Goal: Task Accomplishment & Management: Complete application form

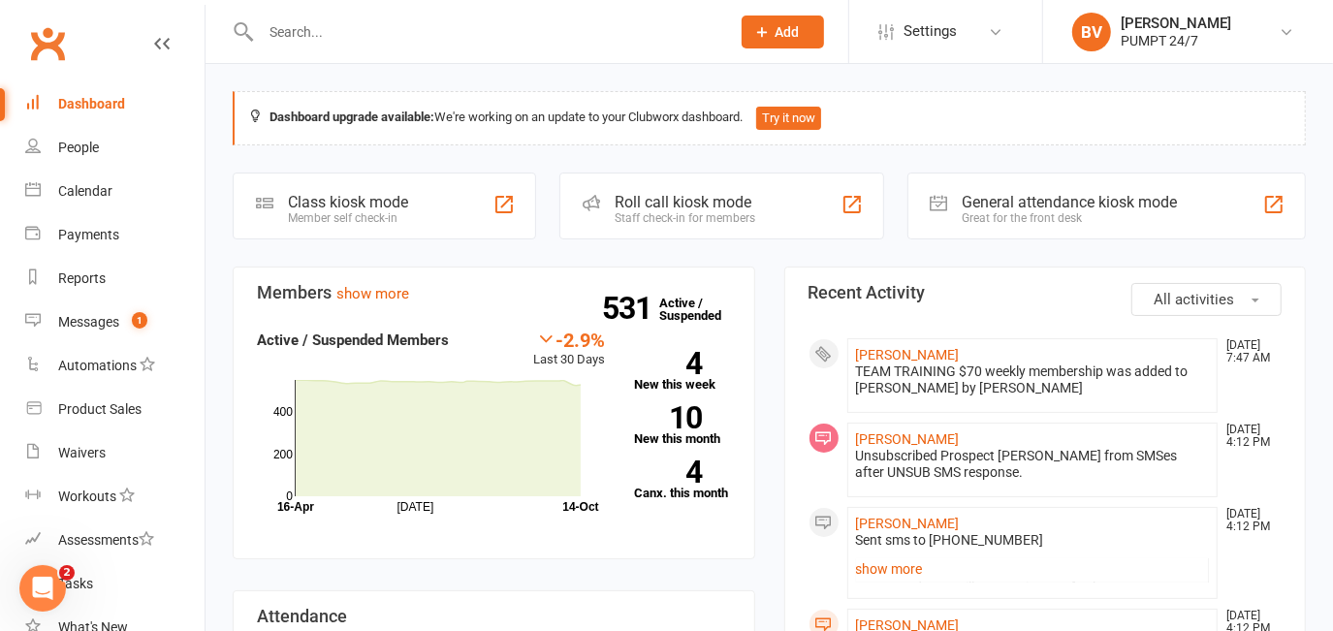
click at [763, 36] on icon at bounding box center [762, 31] width 17 height 17
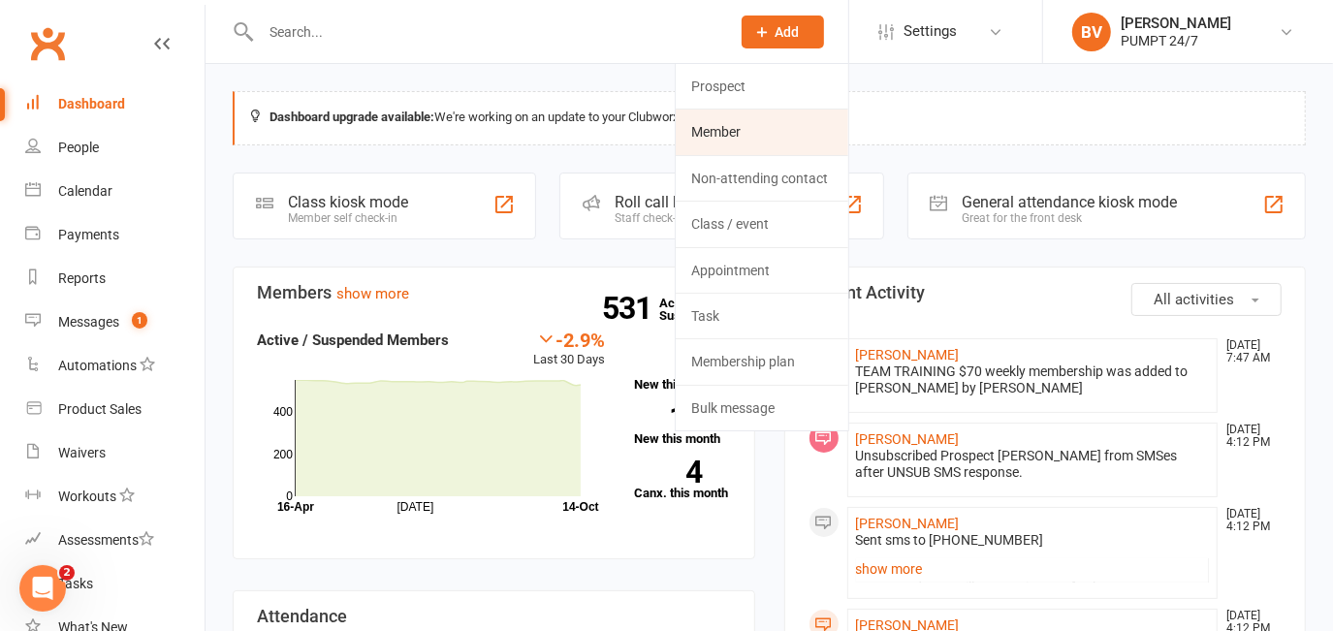
click at [731, 132] on link "Member" at bounding box center [762, 132] width 173 height 45
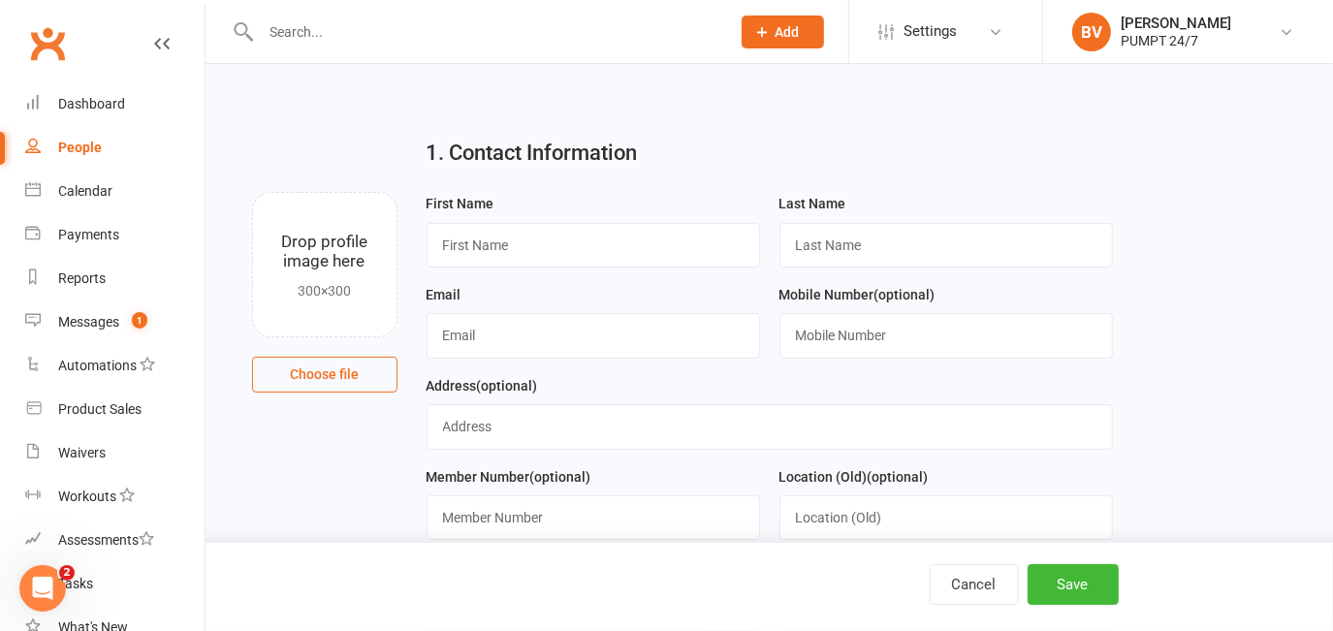
click at [307, 38] on input "text" at bounding box center [485, 31] width 461 height 27
type input "koen"
click at [265, 32] on input "koen" at bounding box center [485, 31] width 461 height 27
click at [563, 253] on input "text" at bounding box center [592, 245] width 333 height 45
paste input "Koen Troode"
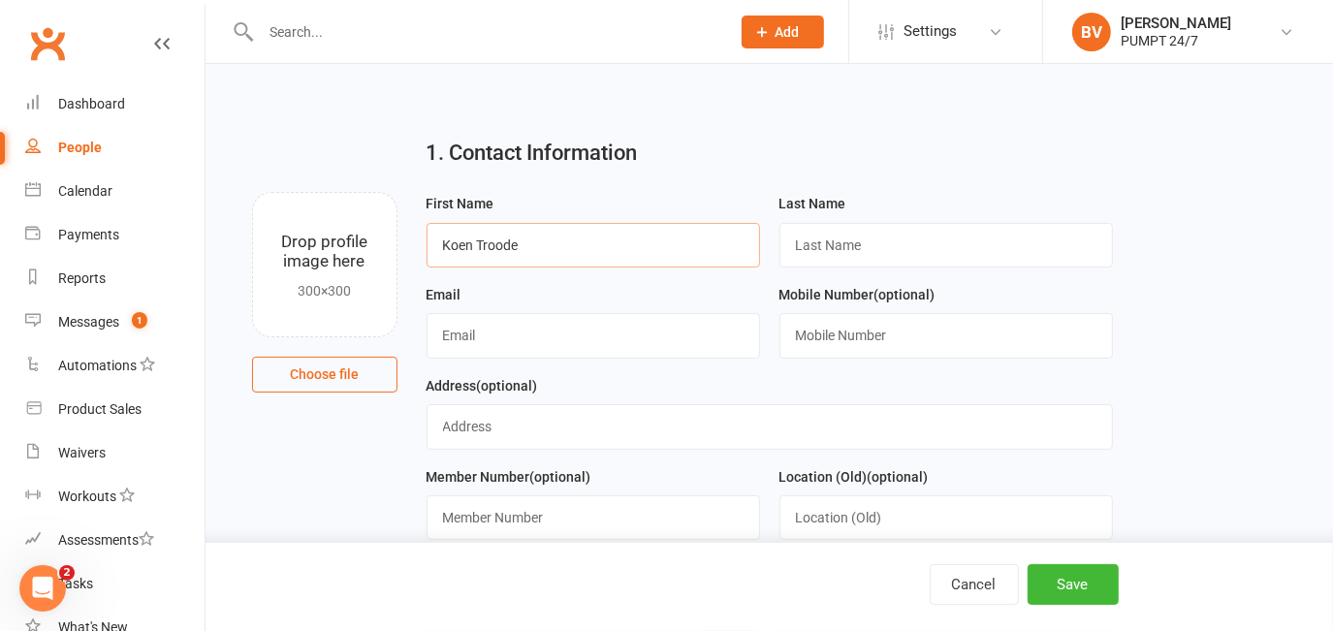
drag, startPoint x: 478, startPoint y: 247, endPoint x: 512, endPoint y: 246, distance: 33.9
click at [512, 246] on input "Koen Troode" at bounding box center [592, 245] width 333 height 45
click at [519, 247] on input "Koen Troode" at bounding box center [592, 245] width 333 height 45
drag, startPoint x: 522, startPoint y: 244, endPoint x: 478, endPoint y: 248, distance: 44.8
click at [478, 248] on input "Koen Troode" at bounding box center [592, 245] width 333 height 45
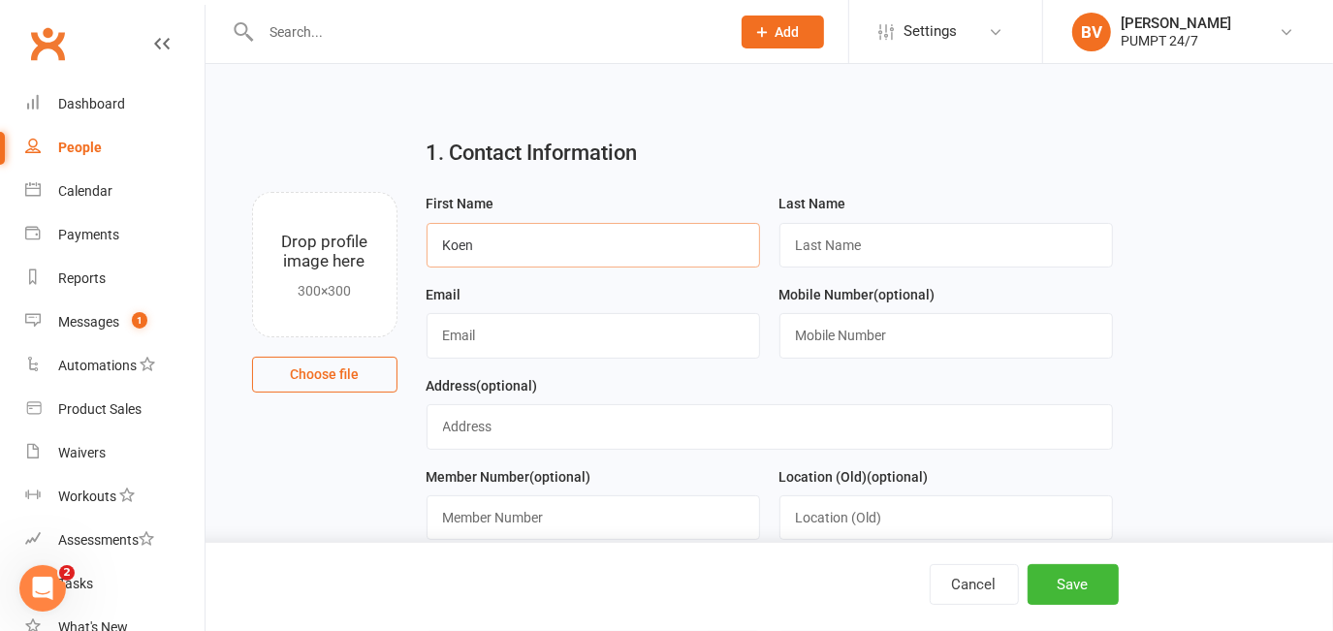
type input "Koen"
paste input "Troode"
type input "Troode"
click at [441, 316] on input "text" at bounding box center [592, 335] width 333 height 45
paste input "[EMAIL_ADDRESS][DOMAIN_NAME]"
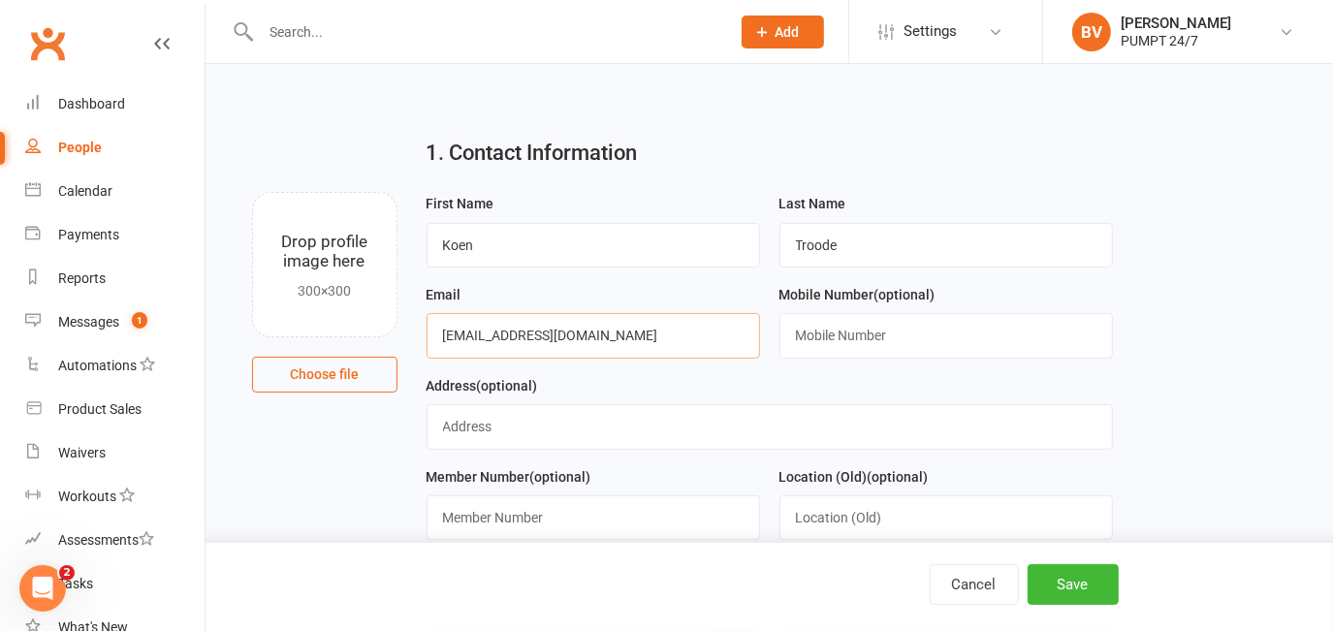
type input "[EMAIL_ADDRESS][DOMAIN_NAME]"
click at [815, 343] on input "text" at bounding box center [945, 335] width 333 height 45
paste input "0428 984 628"
type input "0428 984 628"
click at [591, 434] on input "text" at bounding box center [769, 426] width 686 height 45
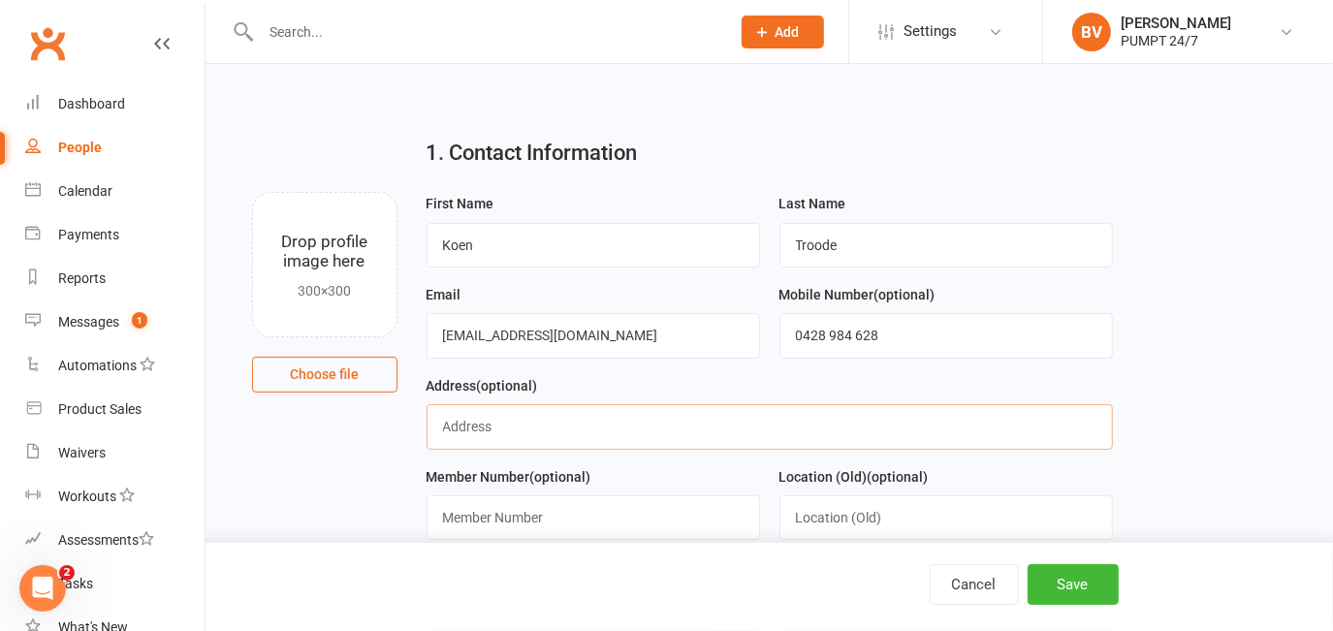
paste input "[STREET_ADDRESS]"
paste input "Shoalwater"
paste input "[GEOGRAPHIC_DATA]"
paste input "6169"
click at [815, 422] on input "[STREET_ADDRESS]" at bounding box center [769, 426] width 686 height 45
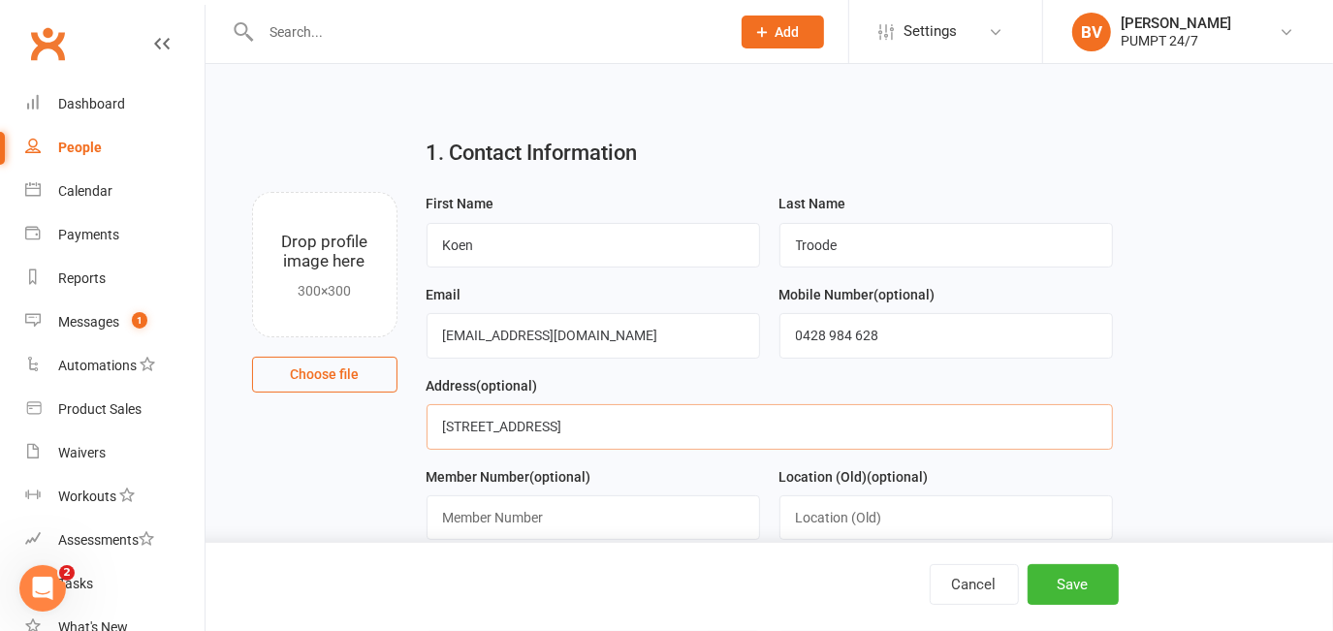
scroll to position [175, 0]
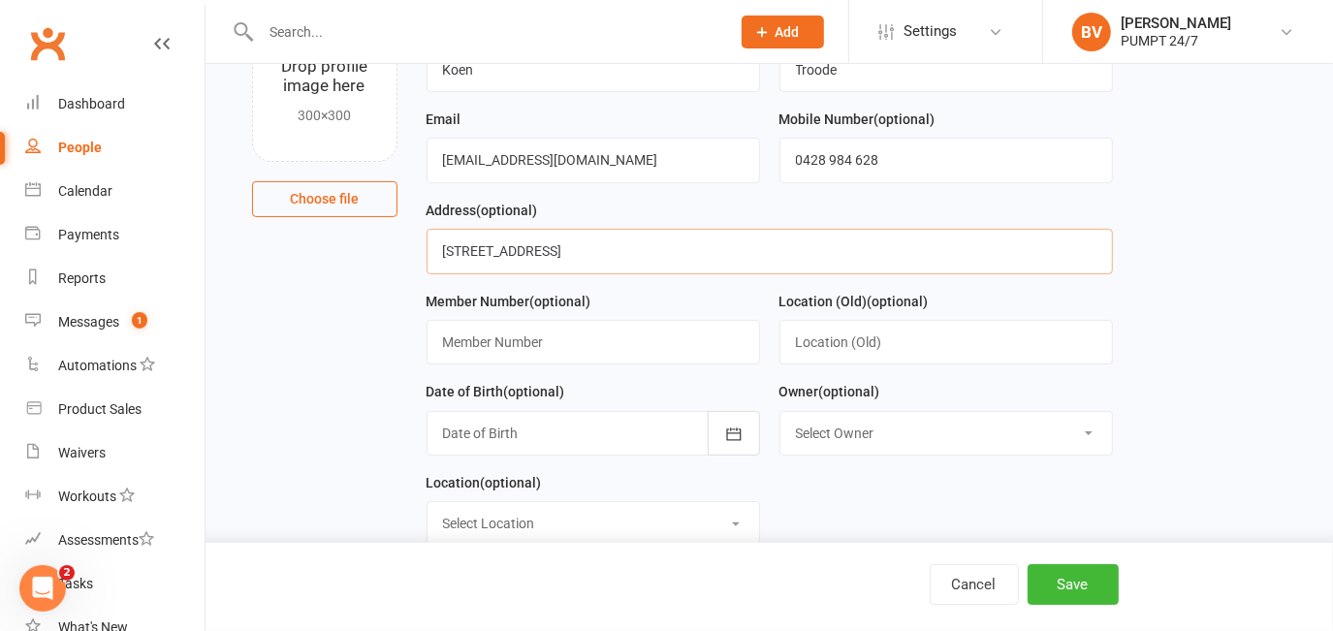
type input "[STREET_ADDRESS]"
click at [512, 351] on input "text" at bounding box center [592, 342] width 333 height 45
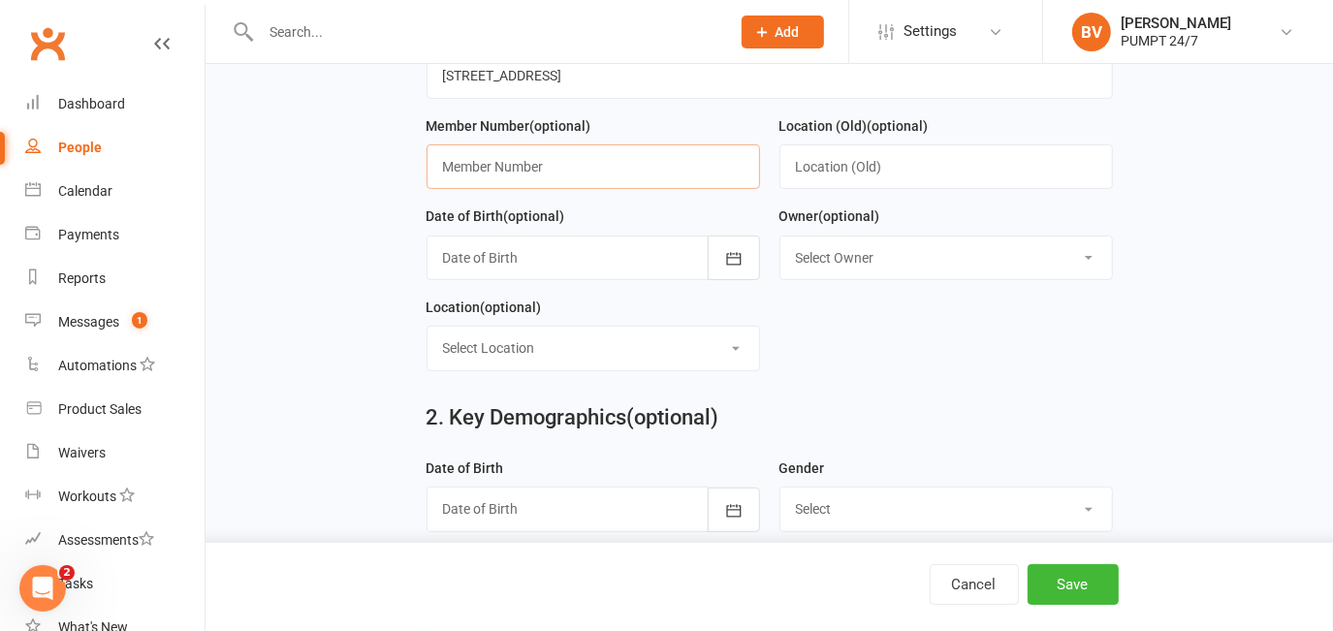
scroll to position [352, 0]
click at [745, 252] on button "button" at bounding box center [734, 257] width 52 height 45
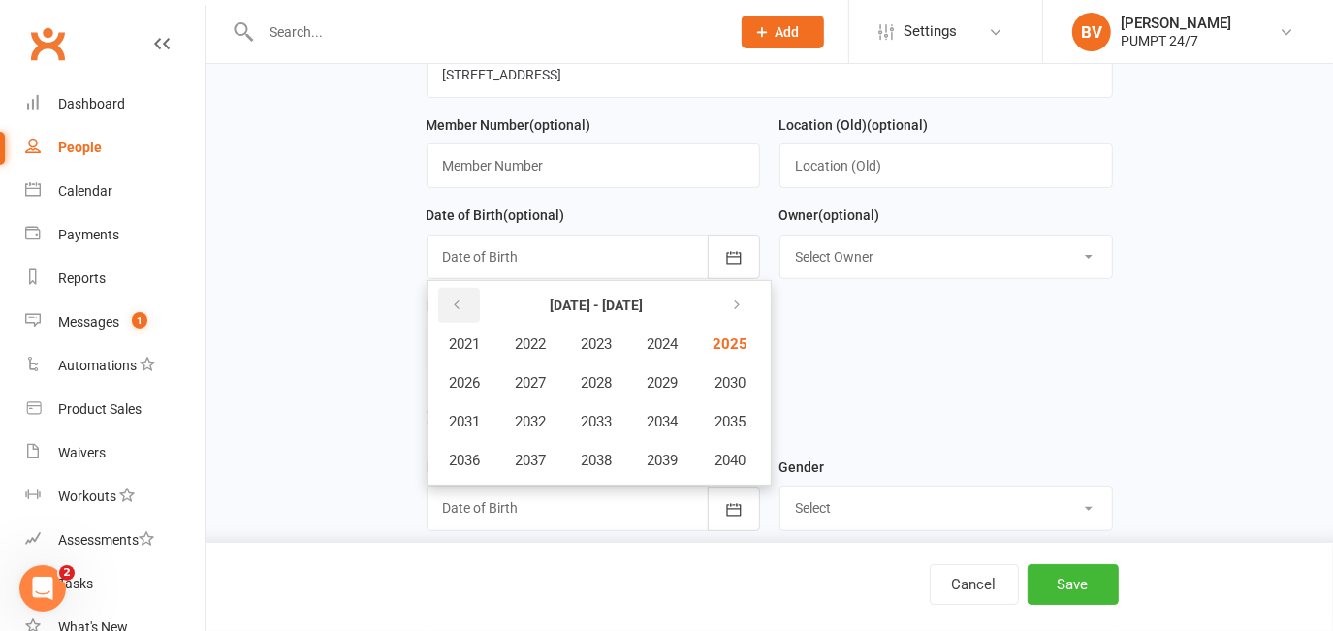
click at [455, 308] on icon "button" at bounding box center [458, 306] width 14 height 16
click at [465, 299] on button "button" at bounding box center [459, 305] width 42 height 35
click at [731, 422] on span "1995" at bounding box center [728, 421] width 31 height 17
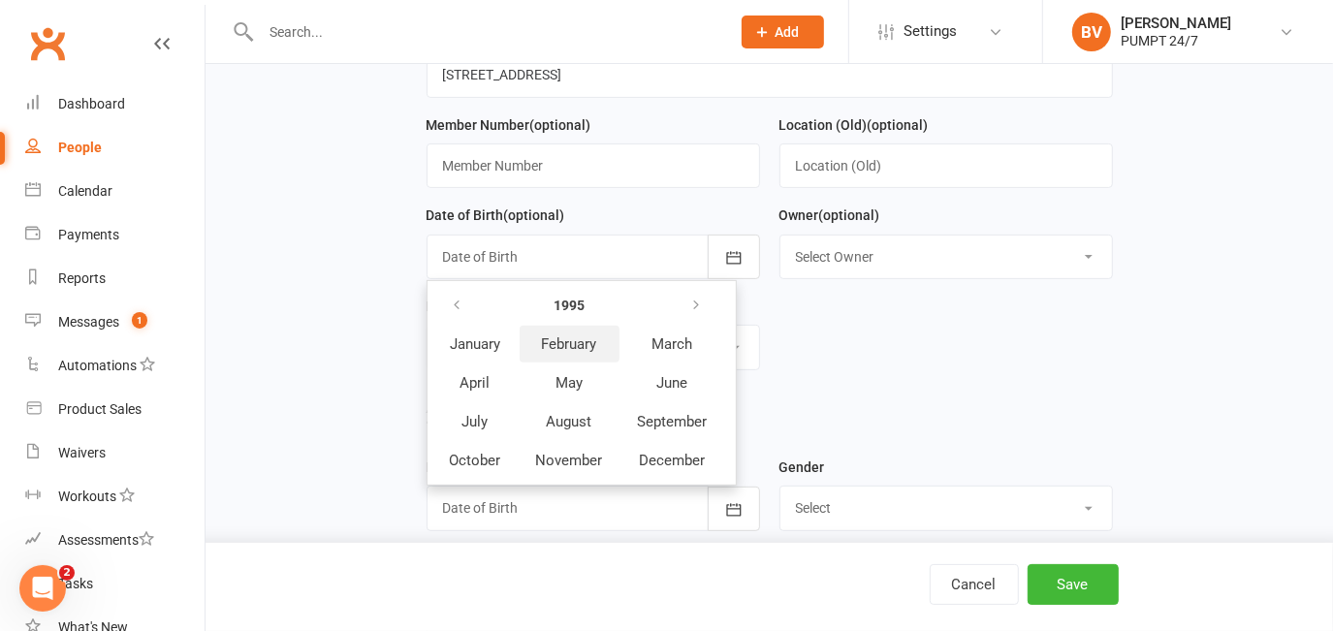
click at [570, 349] on span "February" at bounding box center [569, 343] width 55 height 17
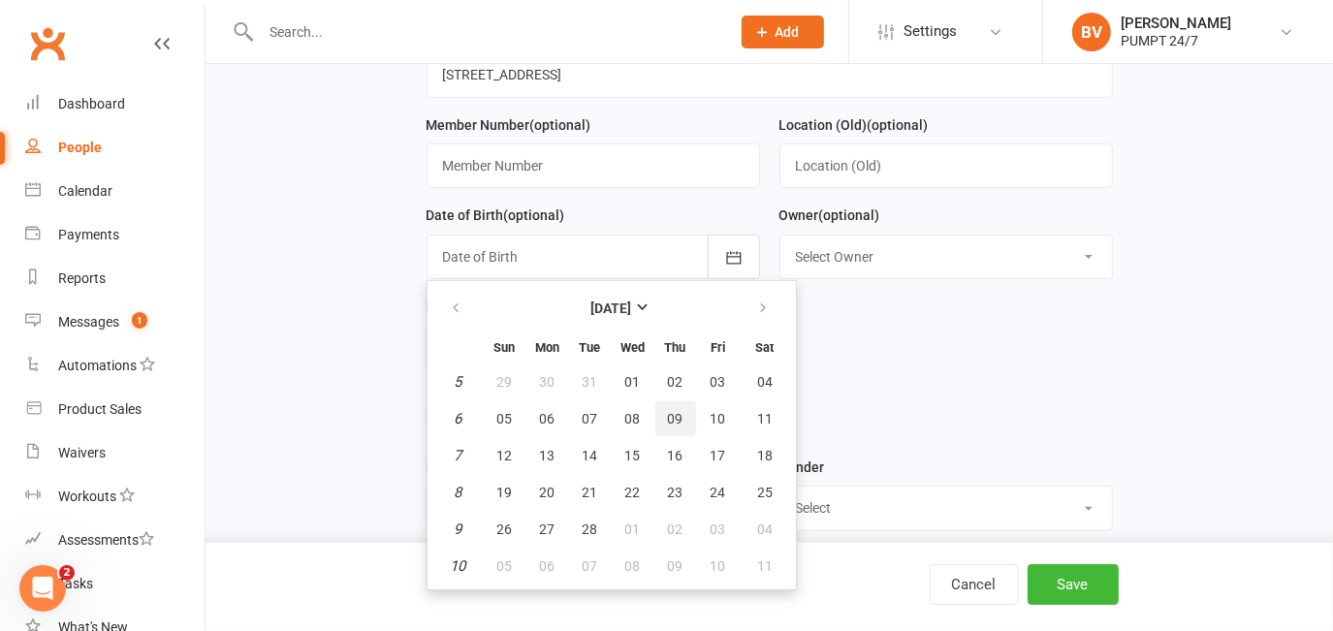
click at [662, 413] on button "09" at bounding box center [675, 418] width 41 height 35
type input "[DATE]"
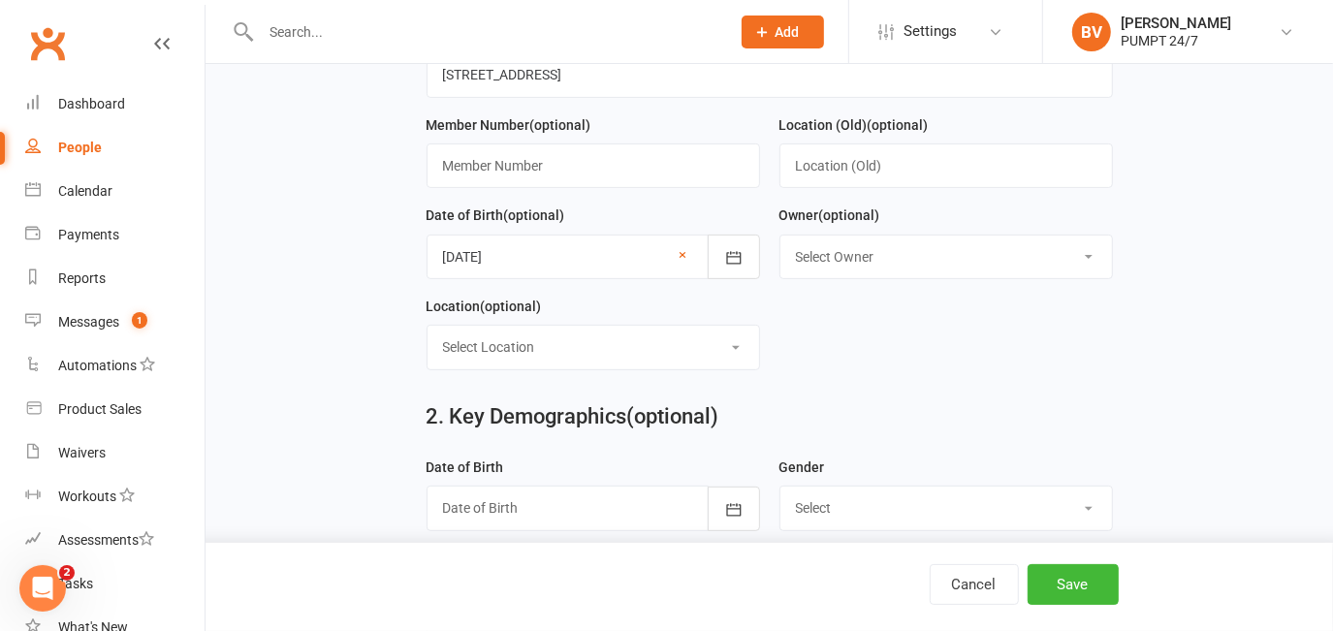
click at [858, 320] on form "First Name Koen Last Name Troode Email [EMAIL_ADDRESS][DOMAIN_NAME] Mobile Numb…" at bounding box center [770, 113] width 706 height 546
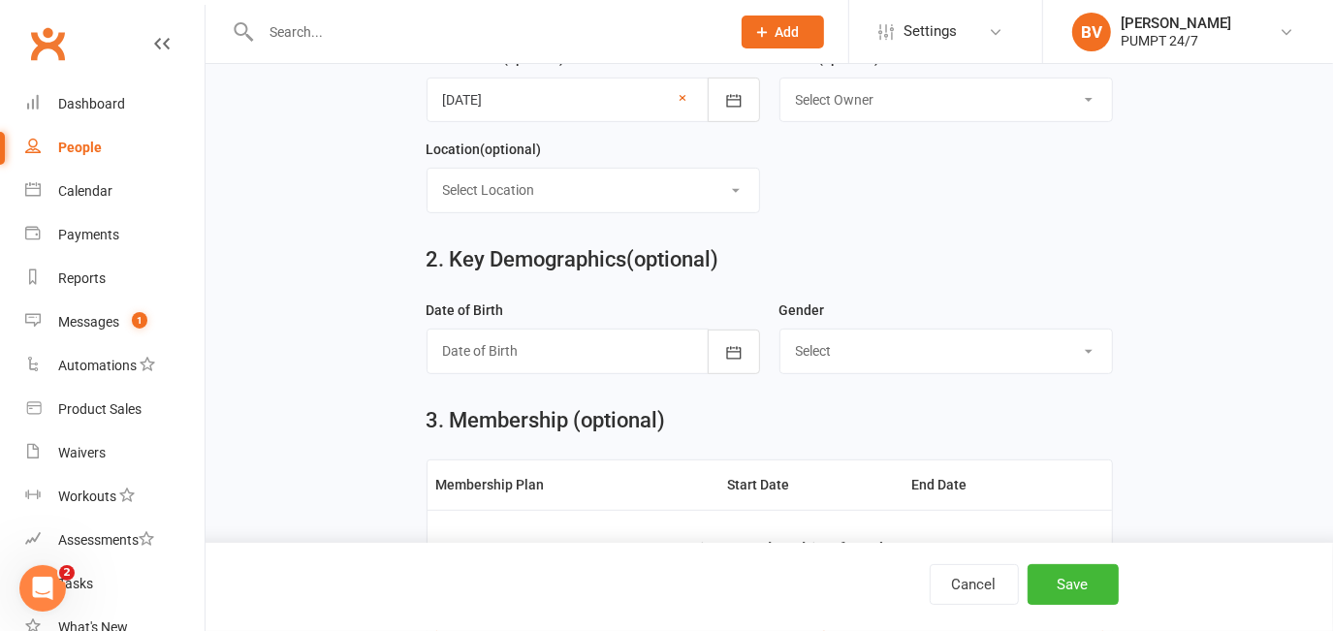
scroll to position [616, 0]
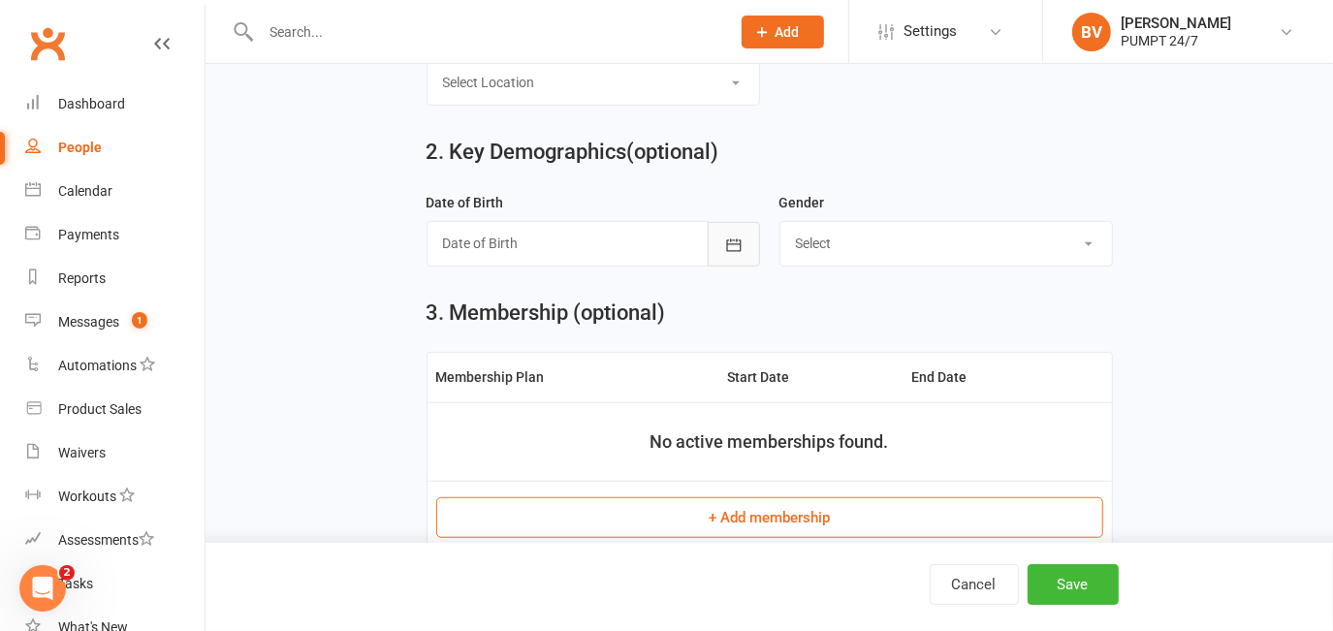
click at [719, 258] on button "button" at bounding box center [734, 244] width 52 height 45
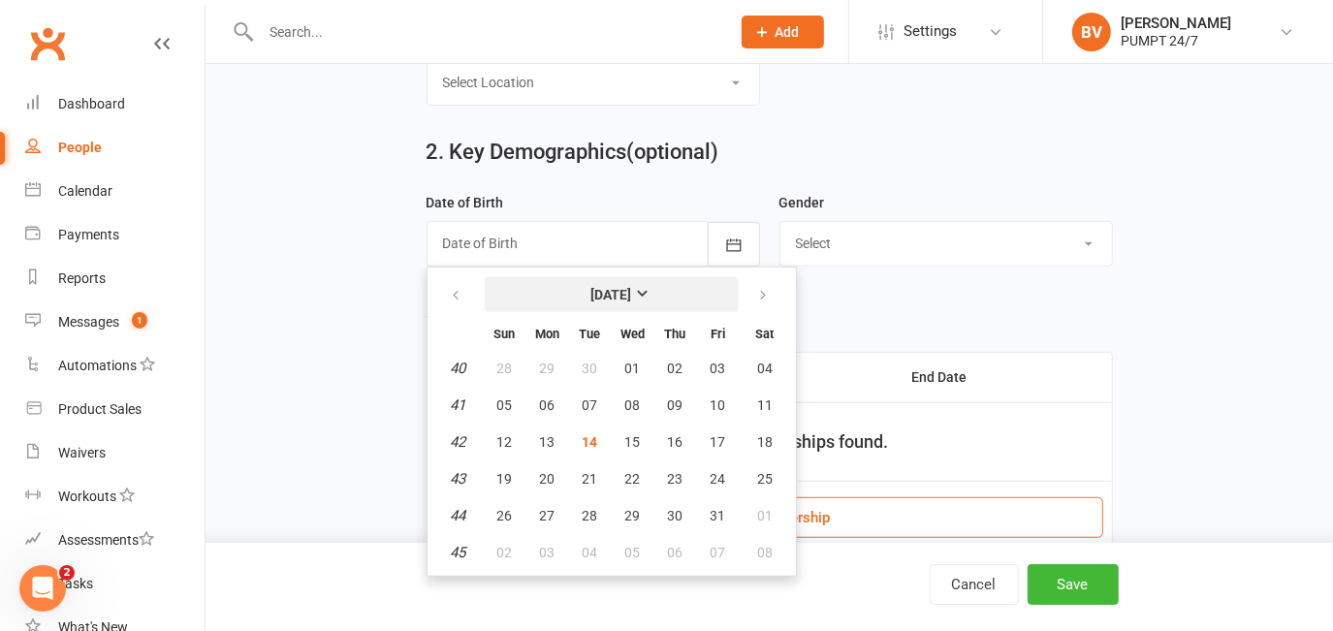
click at [591, 299] on strong "[DATE]" at bounding box center [611, 295] width 41 height 16
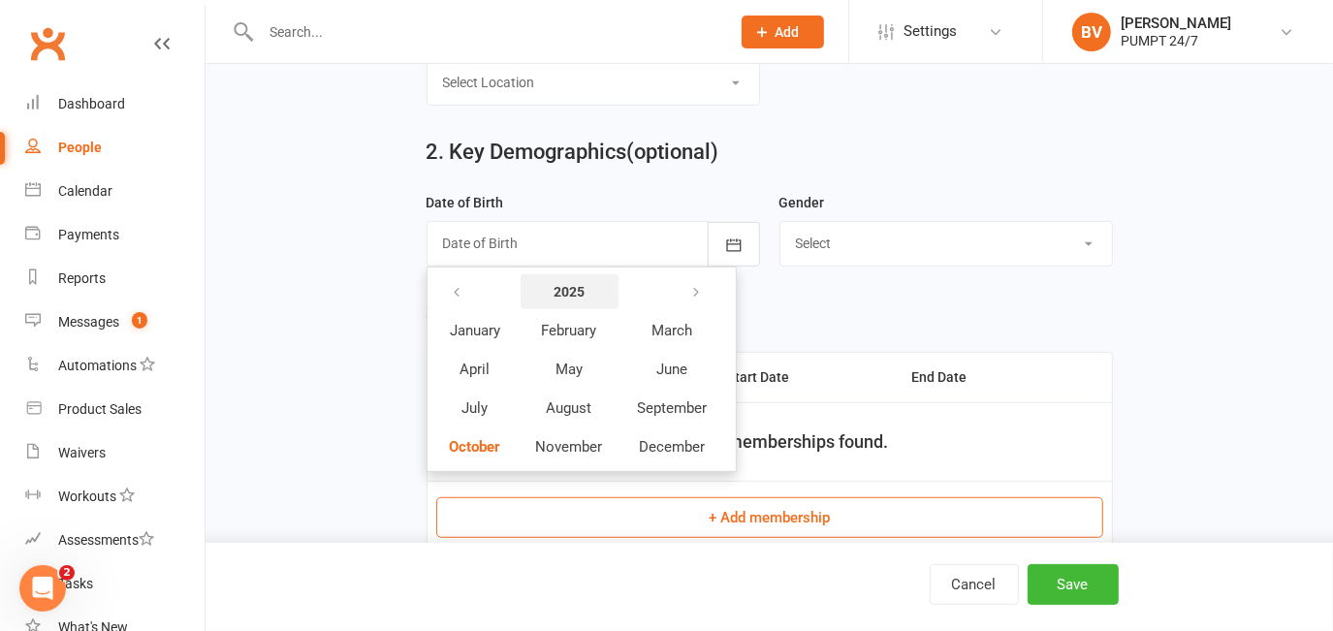
click at [551, 299] on button "2025" at bounding box center [569, 291] width 98 height 35
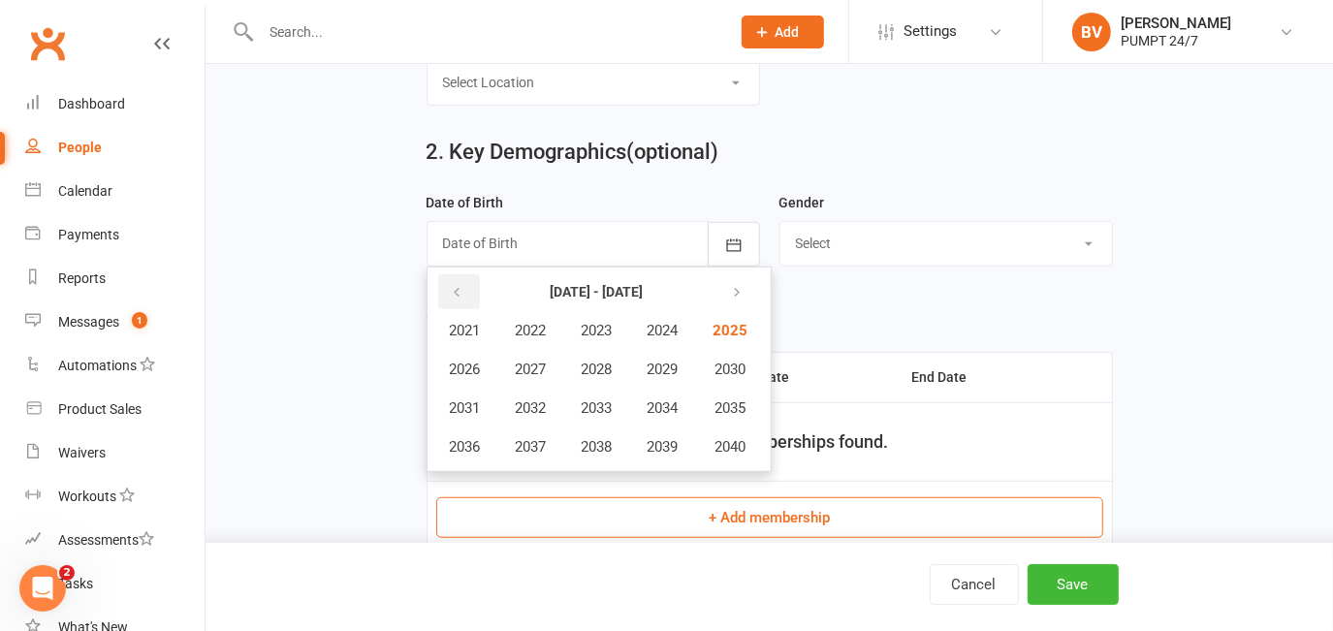
click at [470, 300] on button "button" at bounding box center [459, 291] width 42 height 35
click at [712, 409] on button "1995" at bounding box center [729, 408] width 64 height 37
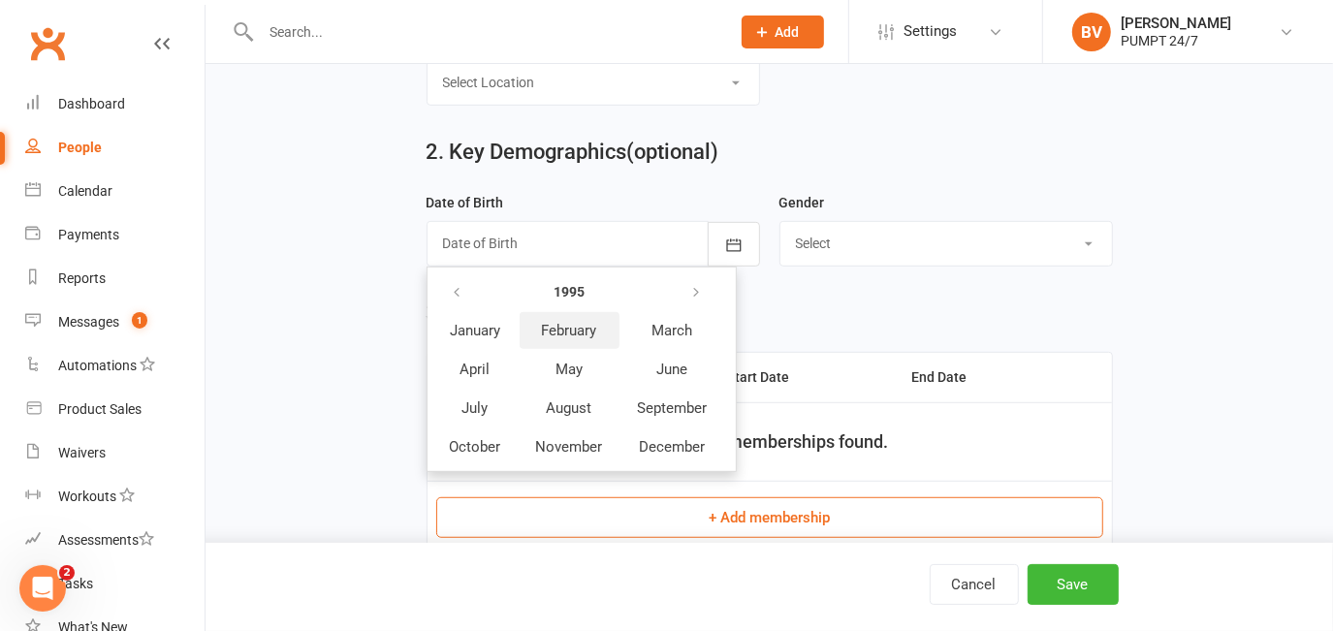
click at [582, 339] on span "February" at bounding box center [569, 330] width 55 height 17
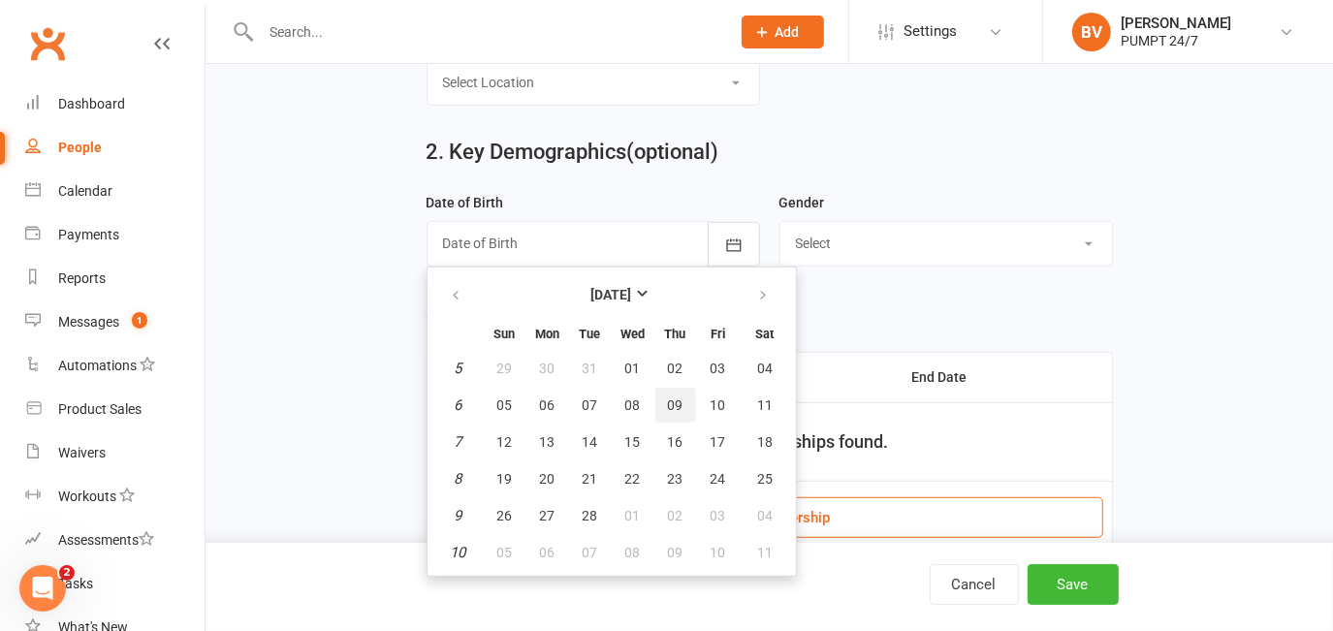
click at [657, 398] on button "09" at bounding box center [675, 405] width 41 height 35
type input "[DATE]"
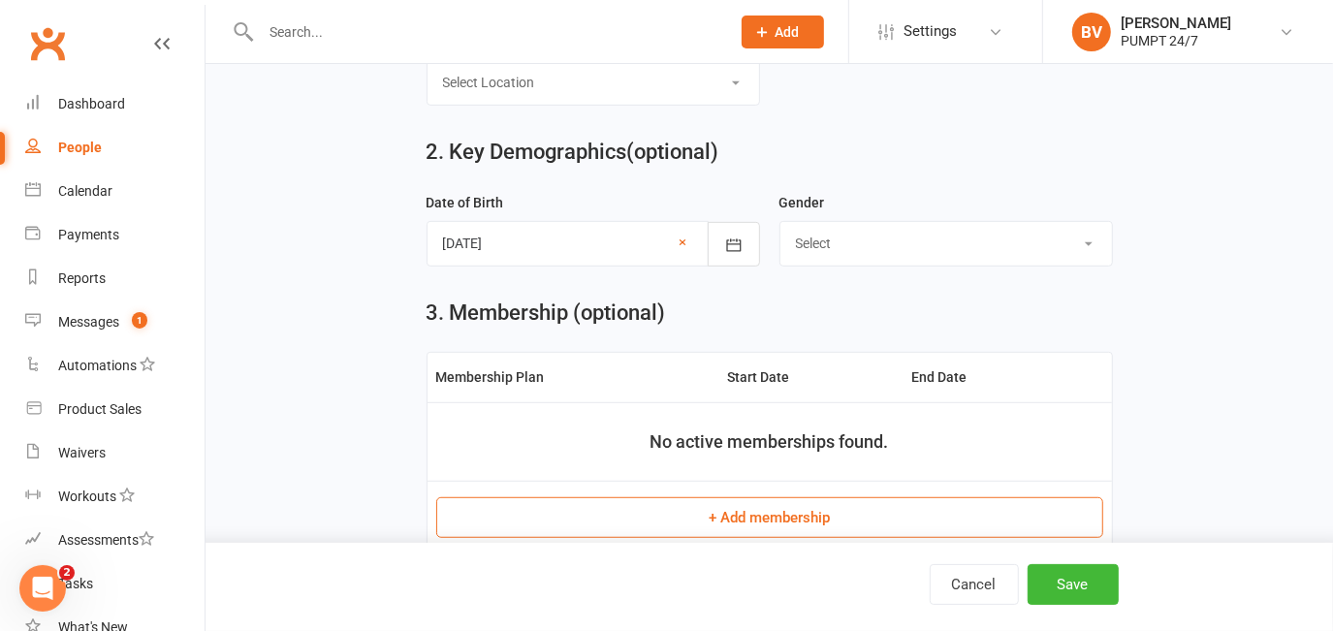
click at [902, 261] on select "Select [DEMOGRAPHIC_DATA] [DEMOGRAPHIC_DATA]" at bounding box center [945, 243] width 331 height 43
select select "[DEMOGRAPHIC_DATA]"
click at [780, 226] on select "Select [DEMOGRAPHIC_DATA] [DEMOGRAPHIC_DATA]" at bounding box center [945, 243] width 331 height 43
click at [381, 315] on main "1. Contact Information Drop profile image here 300×300 Choose file First Name K…" at bounding box center [769, 593] width 1073 height 2174
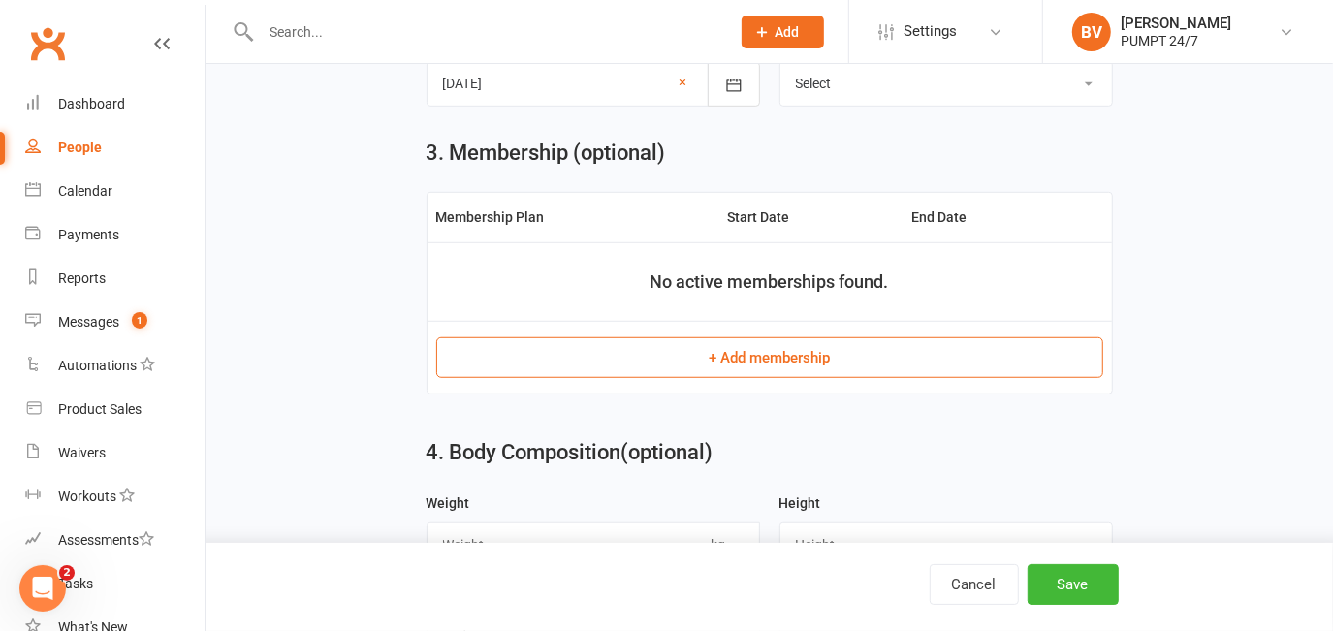
scroll to position [793, 0]
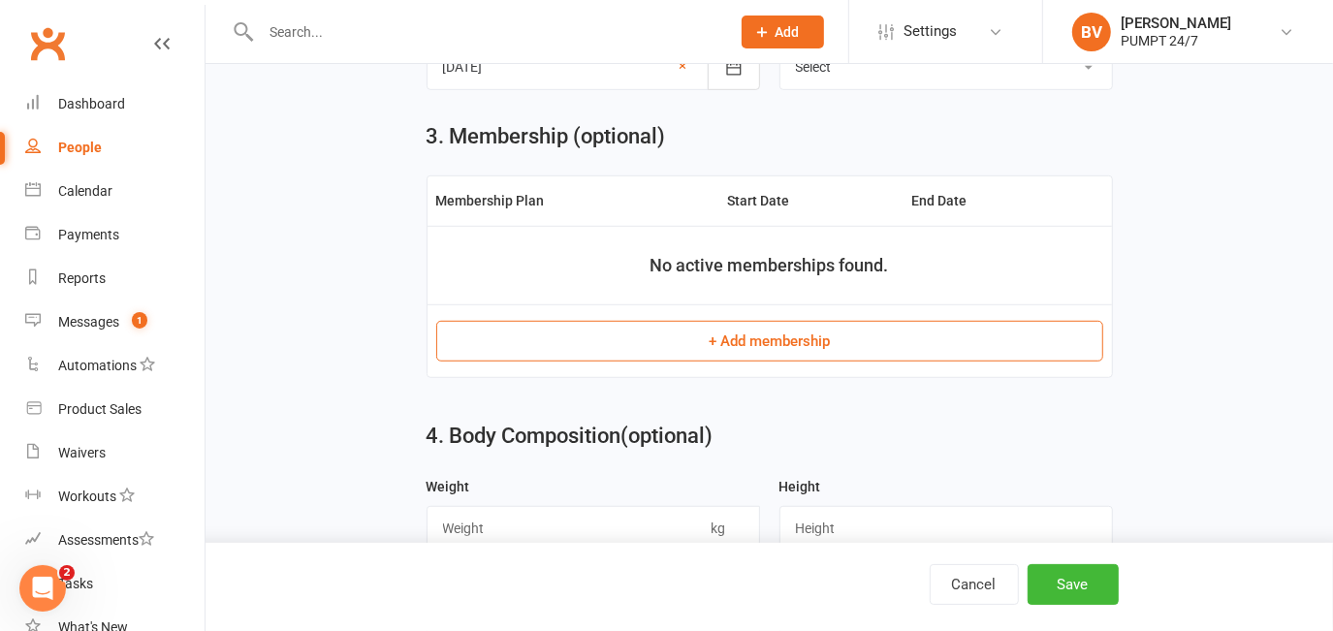
click at [731, 346] on button "+ Add membership" at bounding box center [769, 341] width 667 height 41
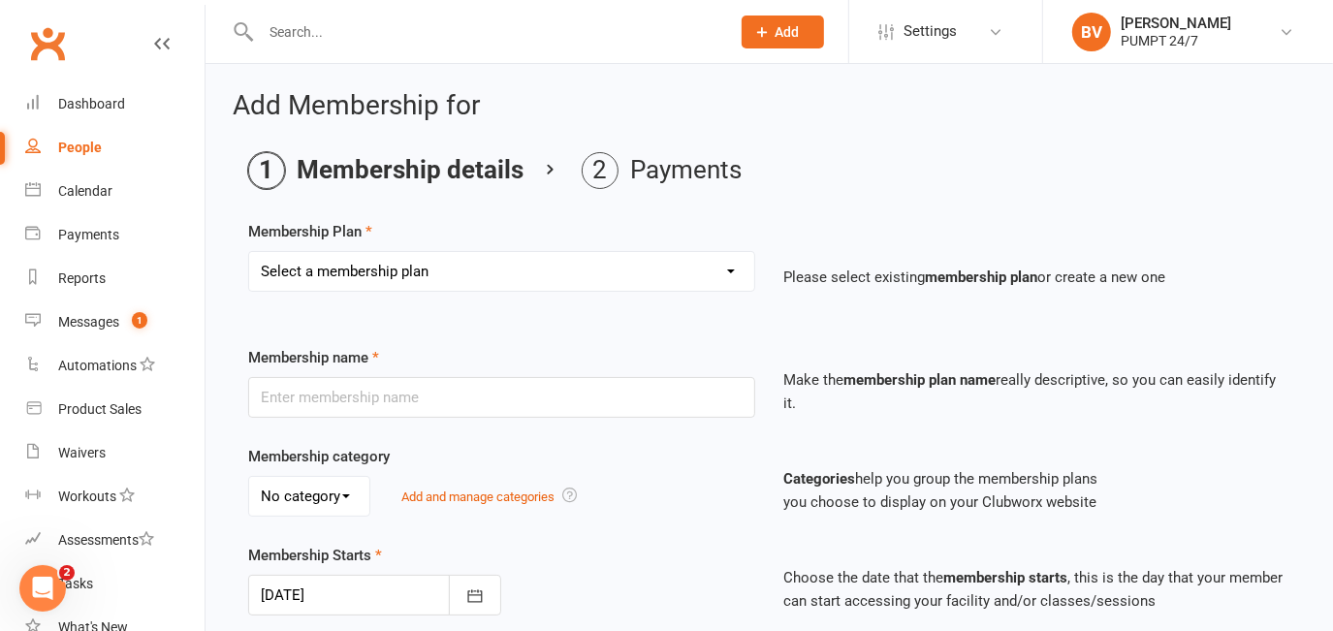
click at [593, 267] on select "Select a membership plan Create new Membership Plan Prepaid Membership [PERSON_…" at bounding box center [501, 271] width 505 height 39
select select "7"
click at [249, 252] on select "Select a membership plan Create new Membership Plan Prepaid Membership [PERSON_…" at bounding box center [501, 271] width 505 height 39
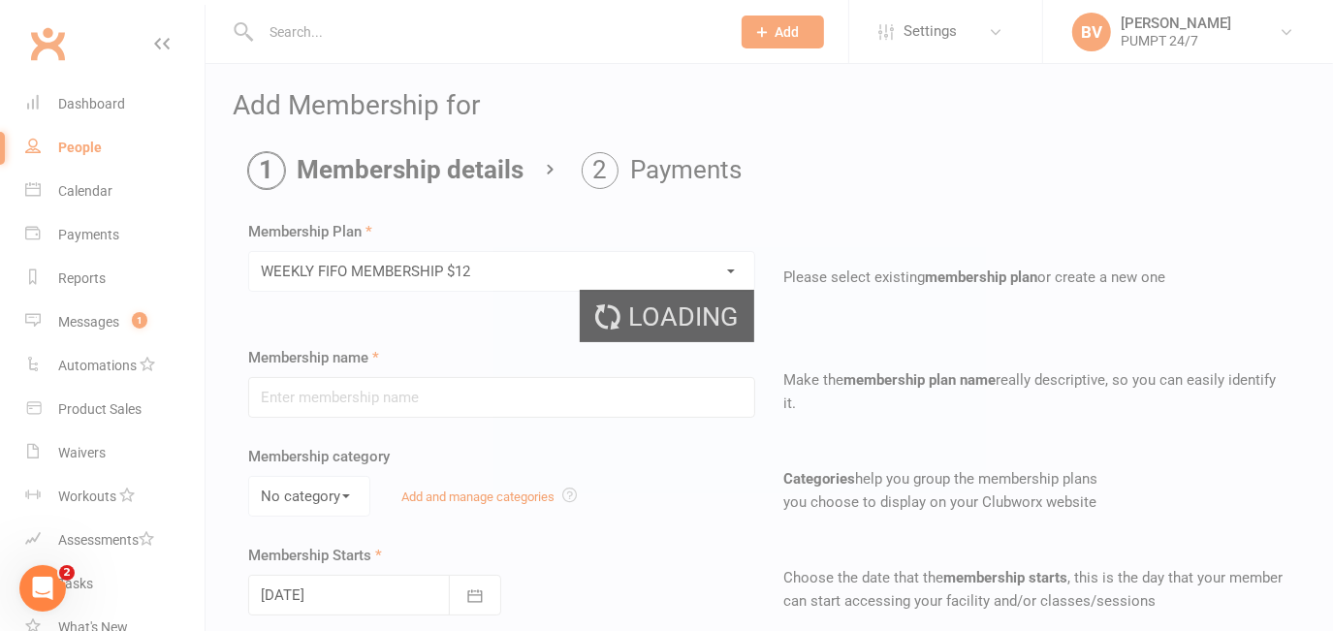
type input "WEEKLY FIFO MEMBERSHIP $12"
select select "0"
type input "0"
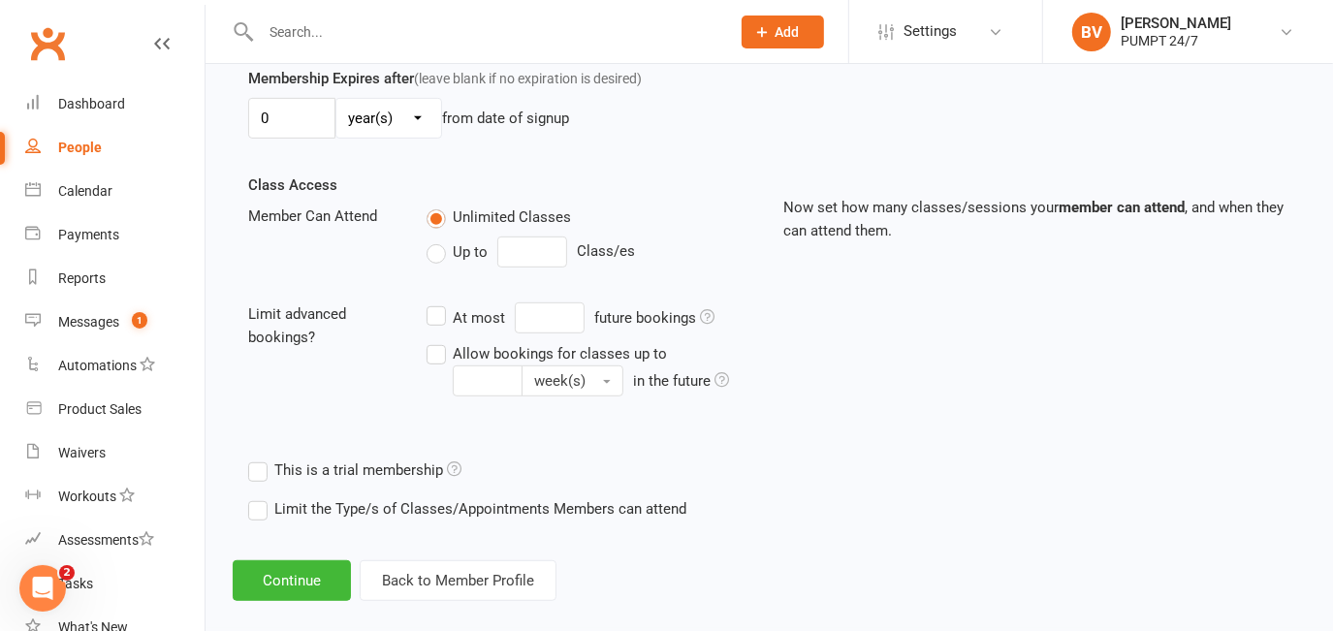
scroll to position [598, 0]
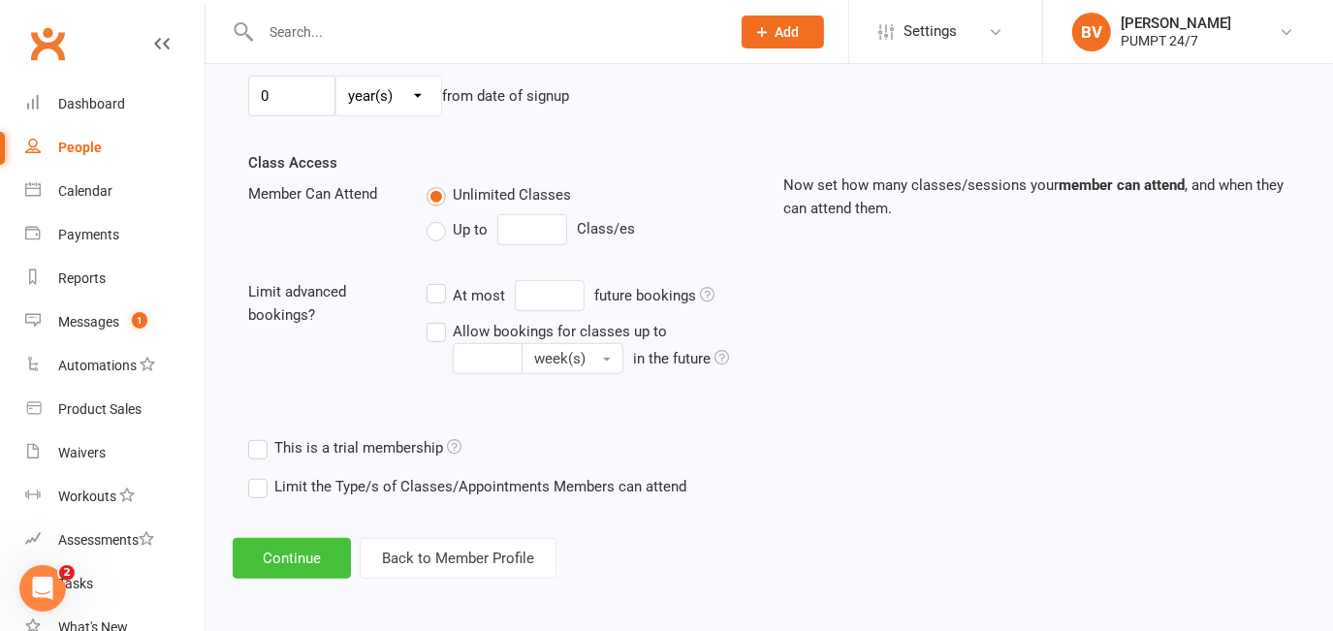
click at [310, 547] on button "Continue" at bounding box center [292, 558] width 118 height 41
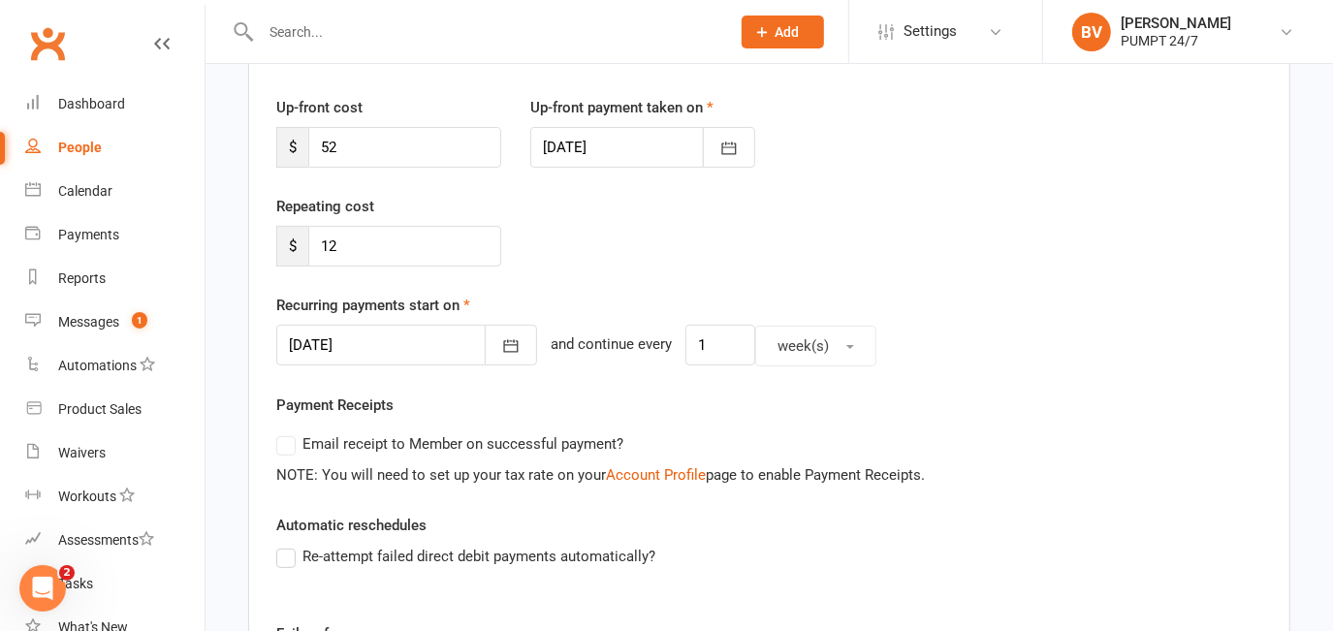
scroll to position [264, 0]
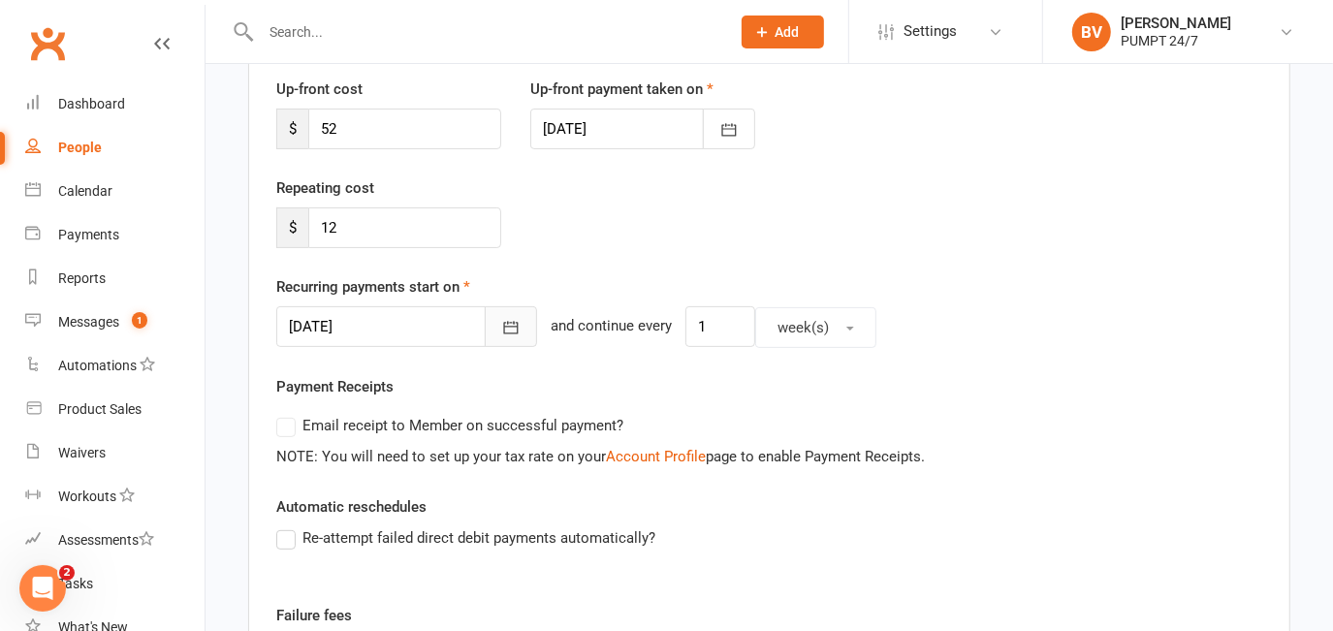
click at [501, 330] on icon "button" at bounding box center [510, 327] width 19 height 19
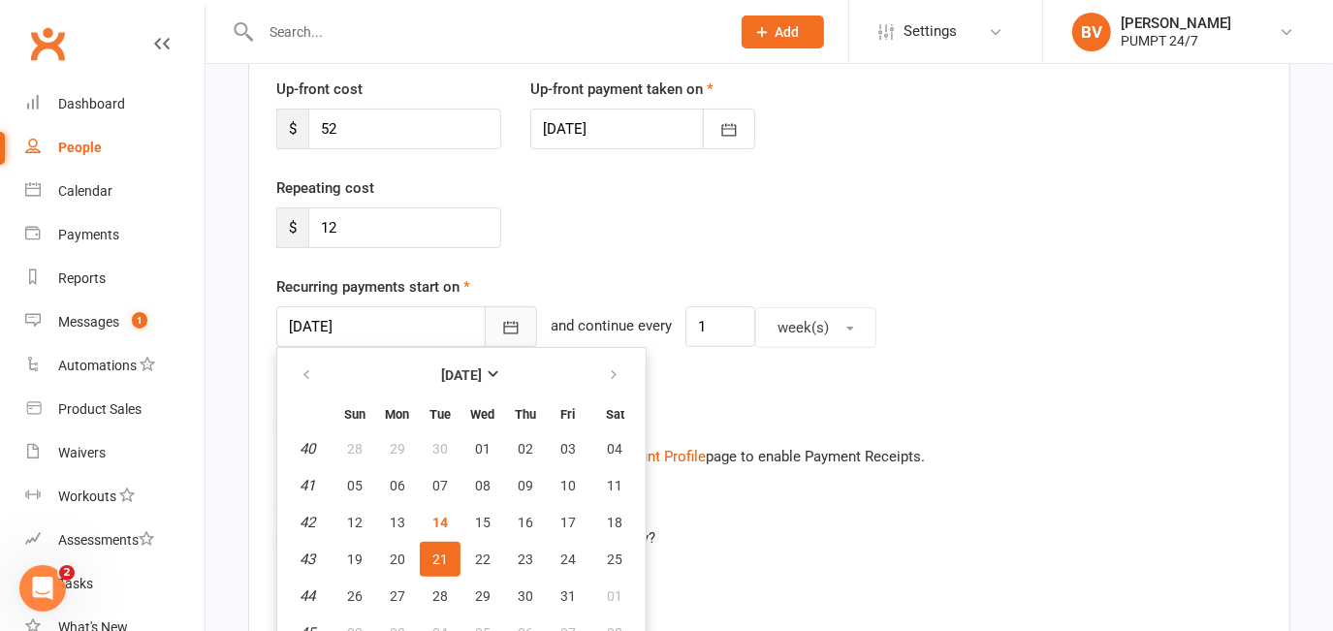
scroll to position [278, 0]
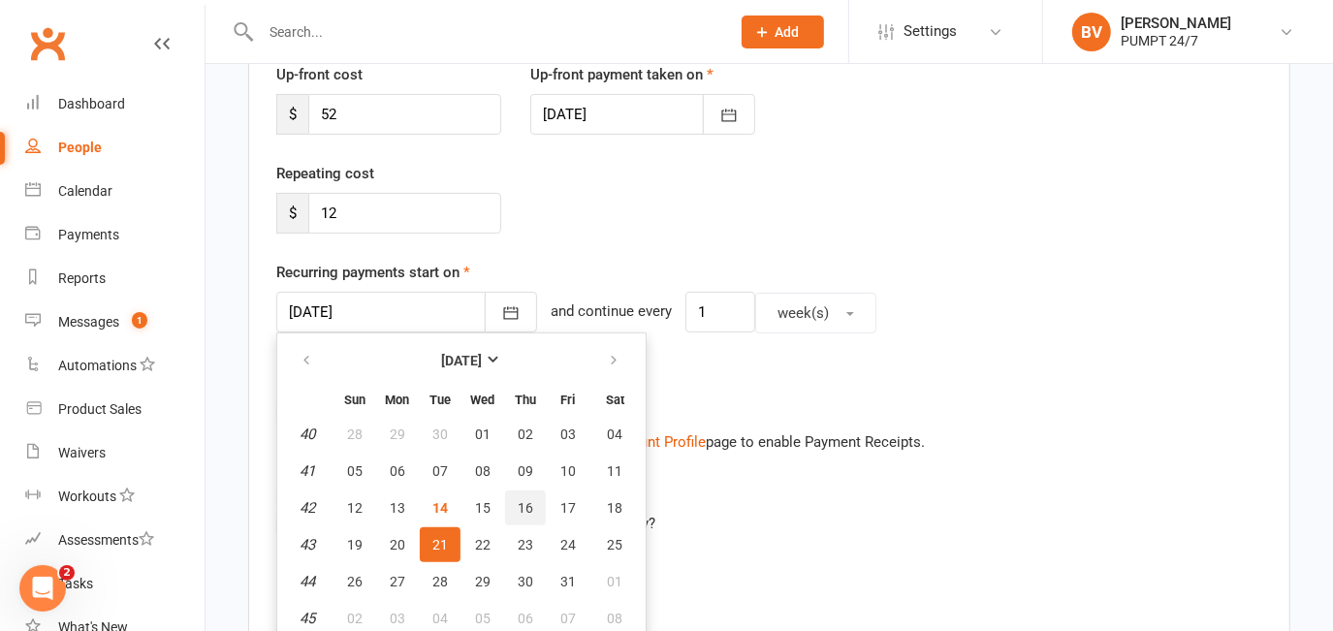
click at [524, 501] on span "16" at bounding box center [526, 508] width 16 height 16
type input "[DATE]"
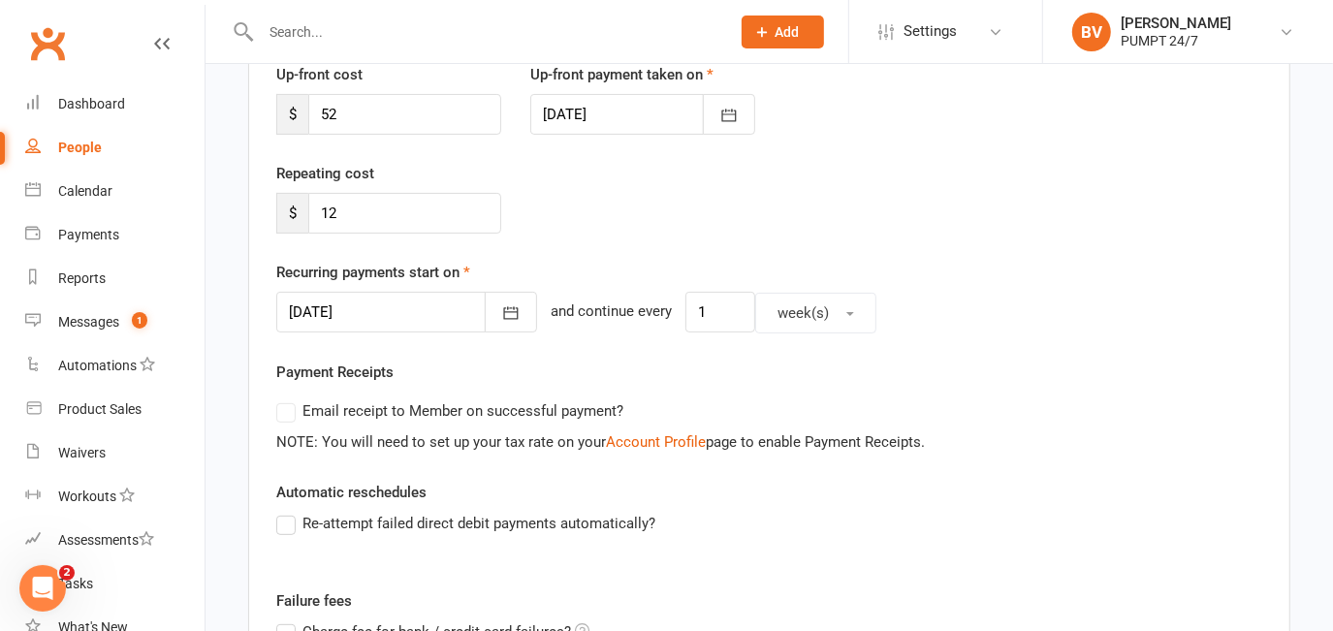
click at [577, 350] on div "Member will pay with A single up-front payment A series of recurring payments U…" at bounding box center [769, 420] width 1042 height 960
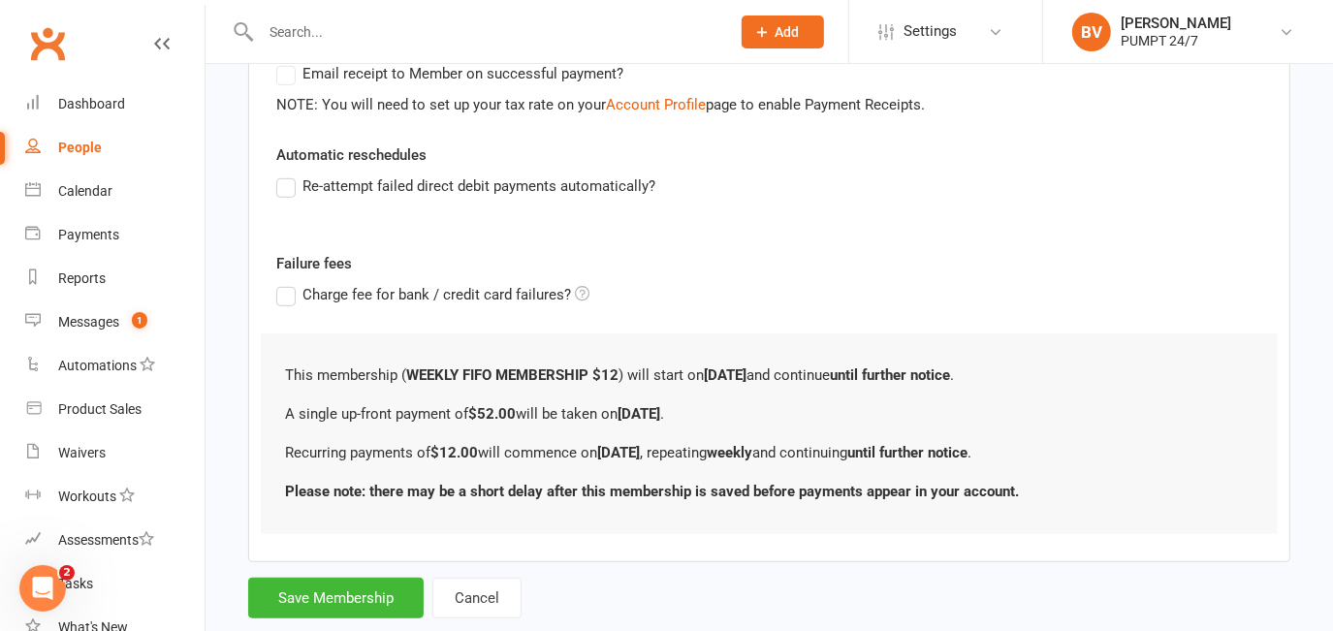
scroll to position [659, 0]
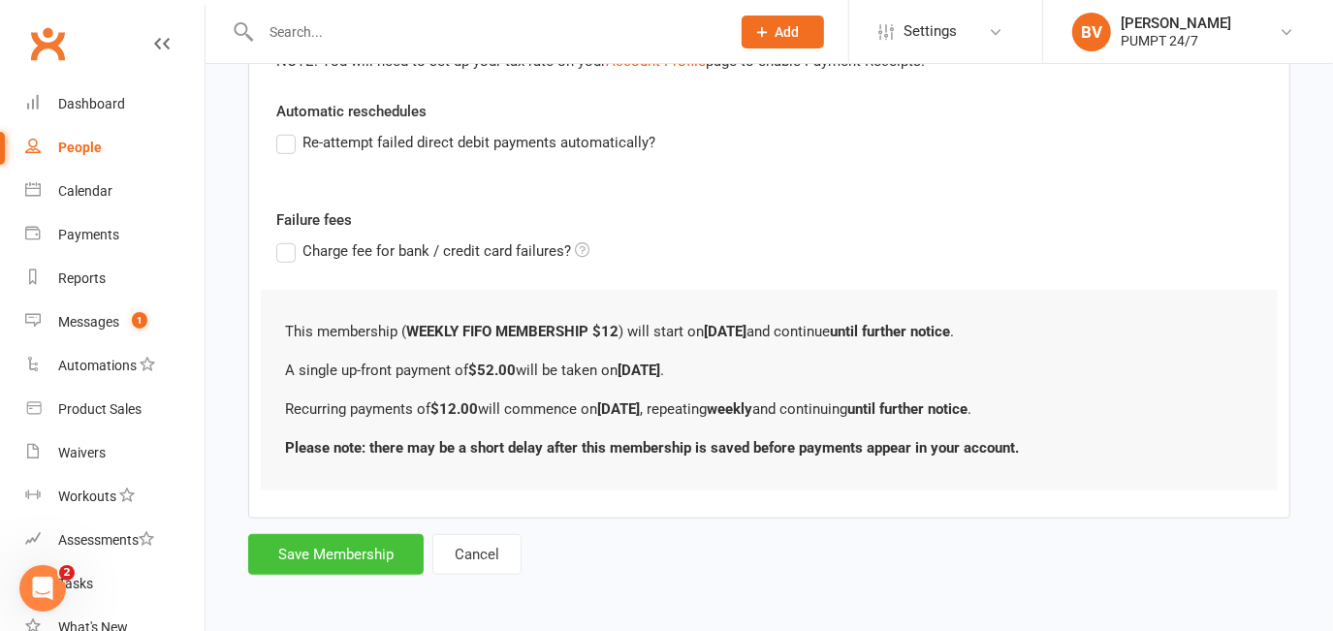
click at [343, 548] on button "Save Membership" at bounding box center [335, 554] width 175 height 41
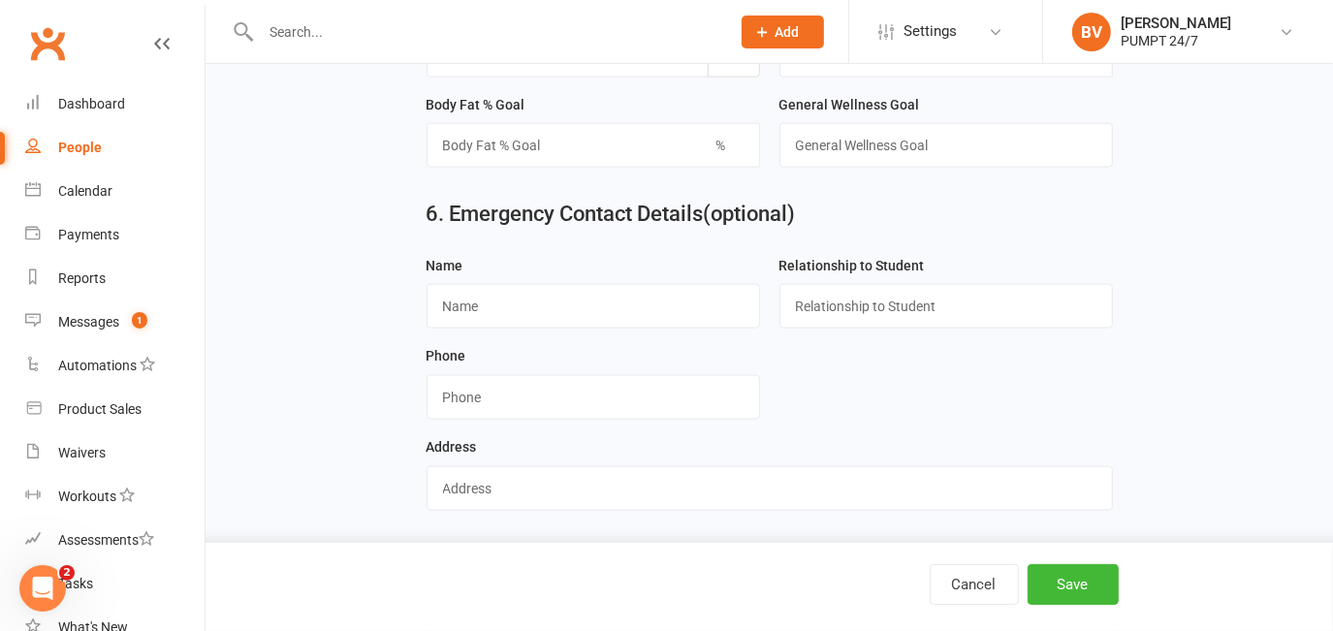
scroll to position [1783, 0]
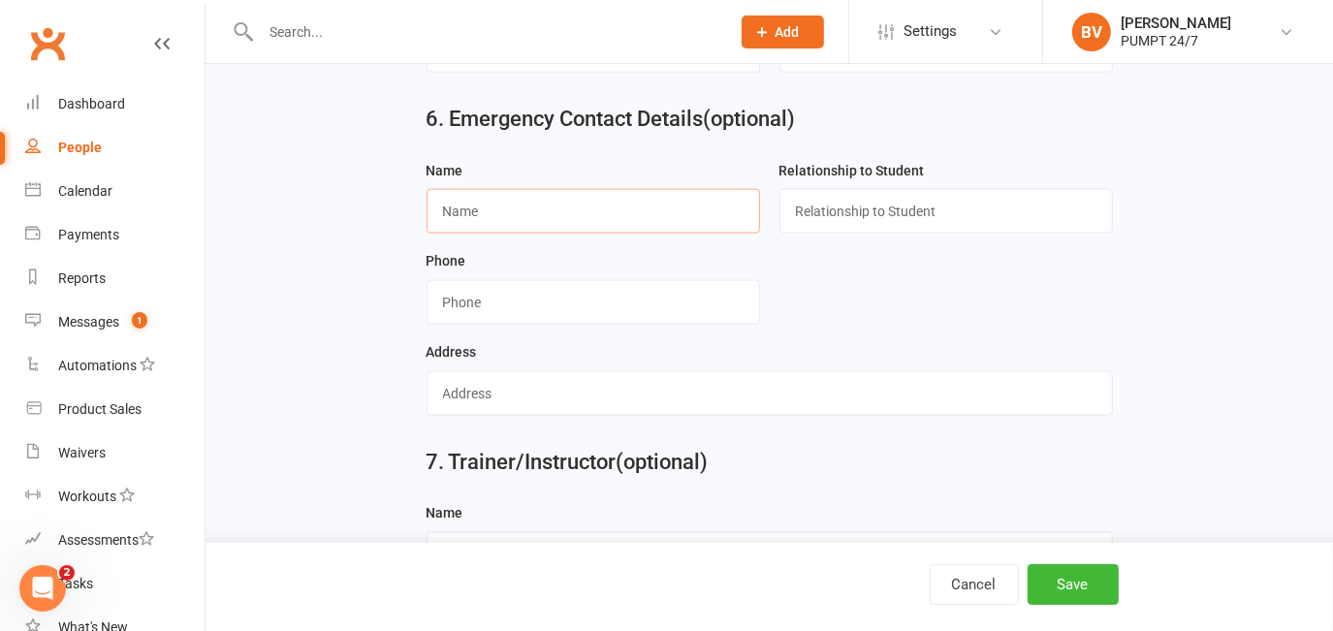
paste input "[PERSON_NAME]"
type input "[PERSON_NAME]"
click at [855, 207] on input "text" at bounding box center [945, 211] width 333 height 45
click at [855, 229] on input "text" at bounding box center [945, 211] width 333 height 45
type input "Other"
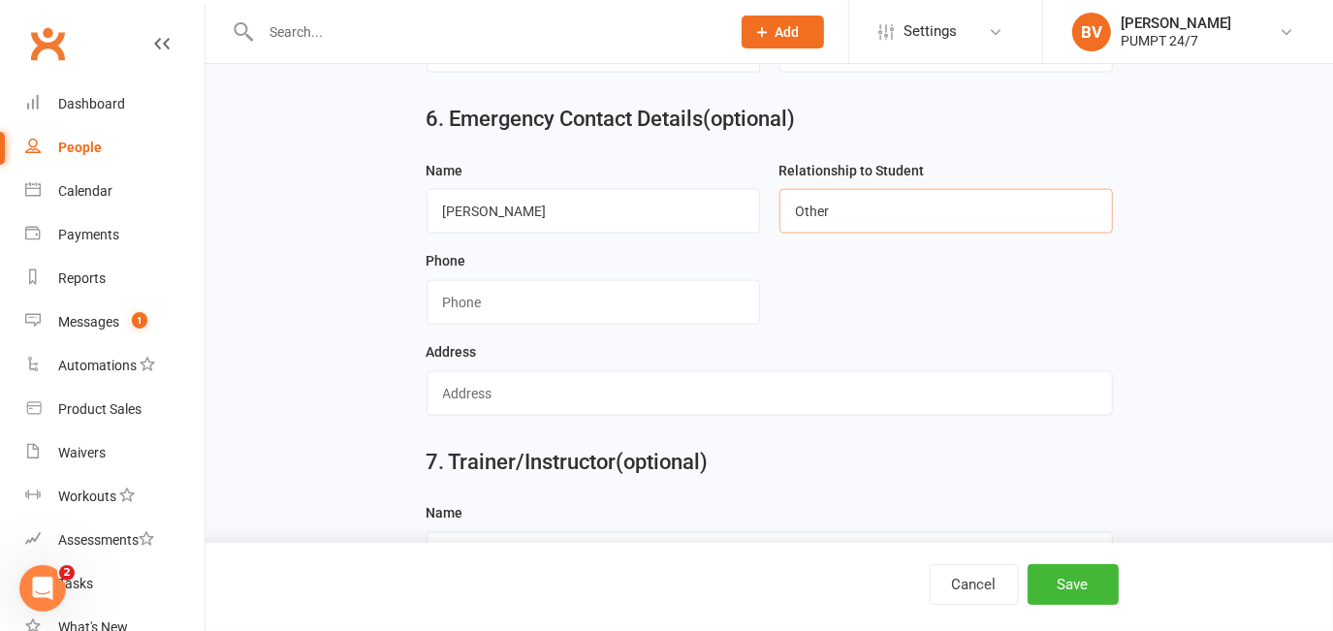
click at [851, 202] on input "Other" at bounding box center [945, 211] width 333 height 45
click at [906, 207] on input "Other" at bounding box center [945, 211] width 333 height 45
click at [1093, 219] on input "Other" at bounding box center [945, 211] width 333 height 45
drag, startPoint x: 878, startPoint y: 228, endPoint x: 749, endPoint y: 234, distance: 129.0
click at [749, 234] on form "Name [PERSON_NAME] Relationship to Student Other Phone Address" at bounding box center [770, 295] width 706 height 272
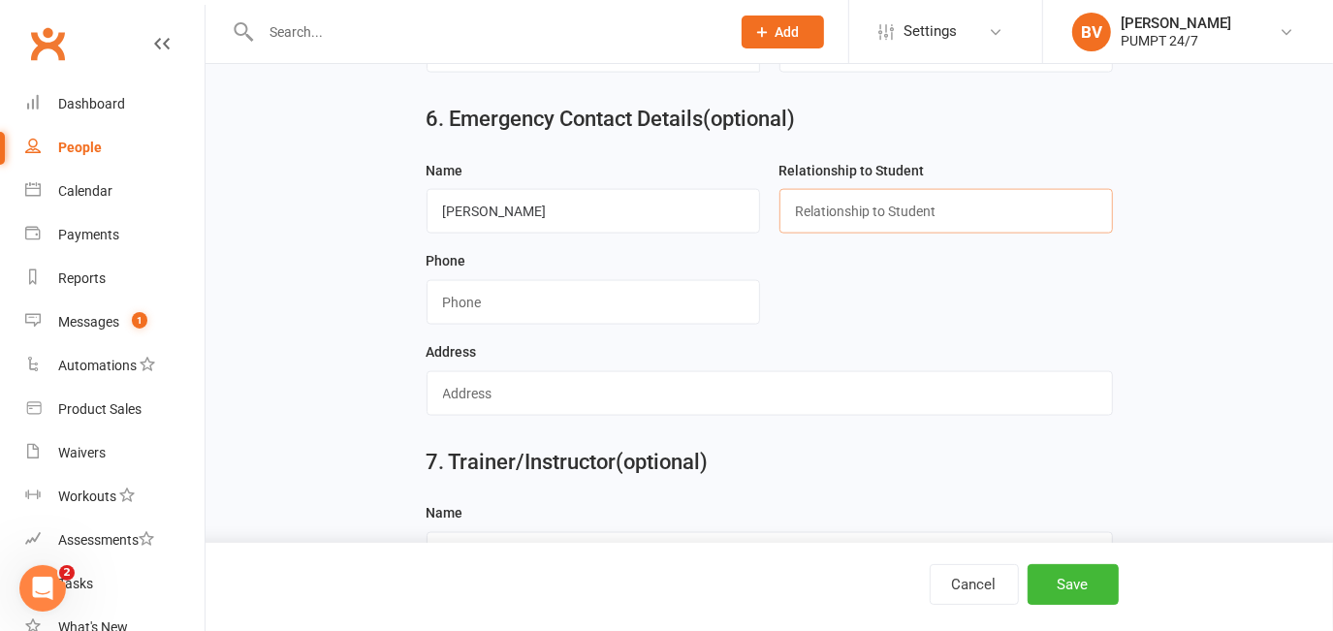
click at [822, 215] on input "text" at bounding box center [945, 211] width 333 height 45
drag, startPoint x: 1129, startPoint y: 297, endPoint x: 1118, endPoint y: 299, distance: 10.8
click at [901, 216] on input "text" at bounding box center [945, 211] width 333 height 45
type input "Other"
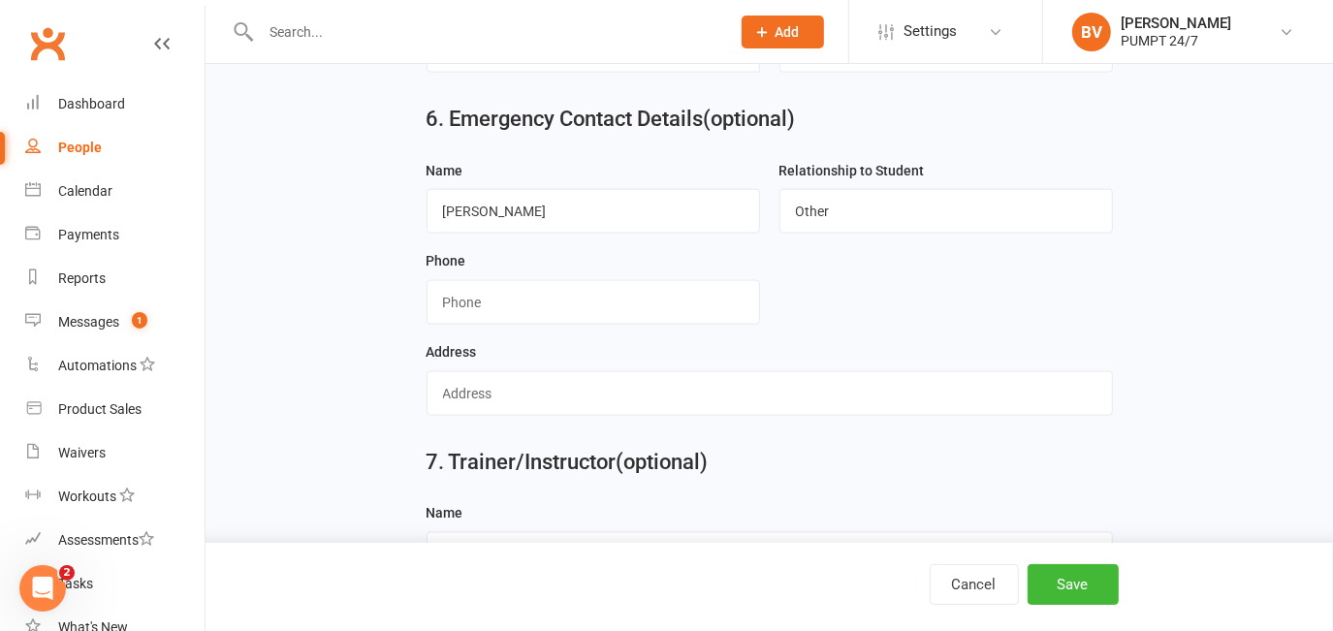
drag, startPoint x: 835, startPoint y: 297, endPoint x: 775, endPoint y: 300, distance: 60.2
click at [835, 296] on form "Name [PERSON_NAME] Relationship to Student Other Phone Address" at bounding box center [770, 295] width 706 height 272
click at [506, 295] on input "string" at bounding box center [592, 302] width 333 height 45
paste input "0407765899"
type input "0407765899"
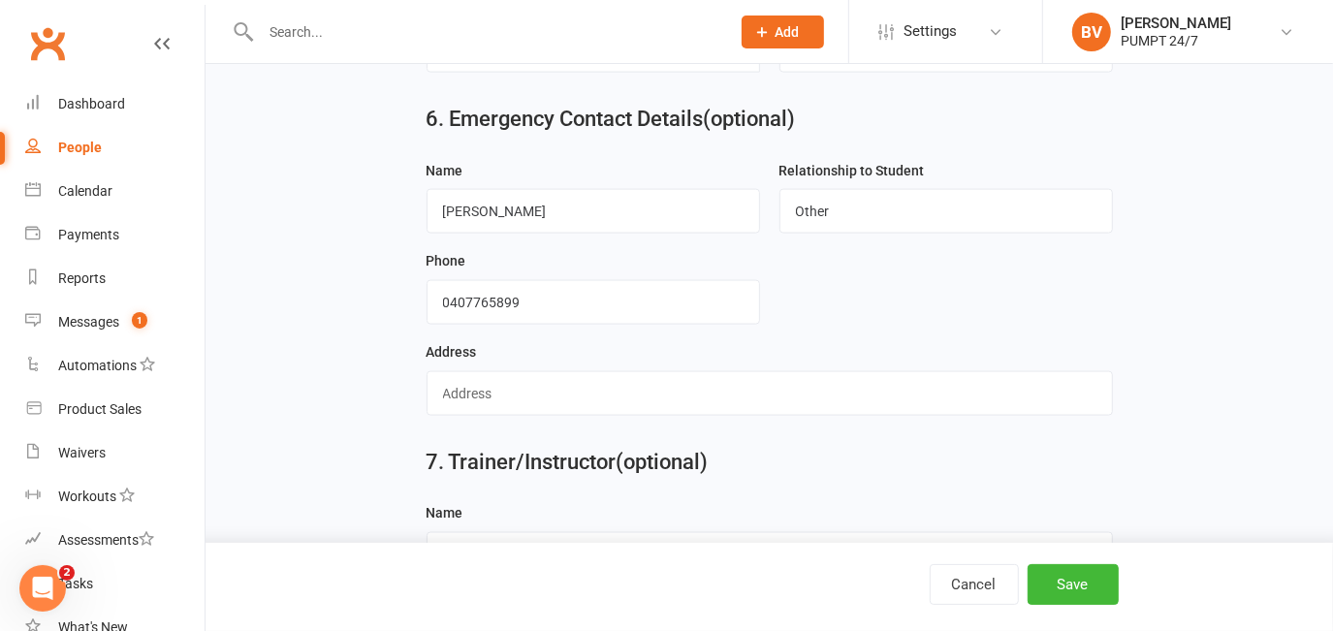
drag, startPoint x: 546, startPoint y: 403, endPoint x: 545, endPoint y: 413, distance: 9.7
click at [546, 403] on input "text" at bounding box center [769, 393] width 686 height 45
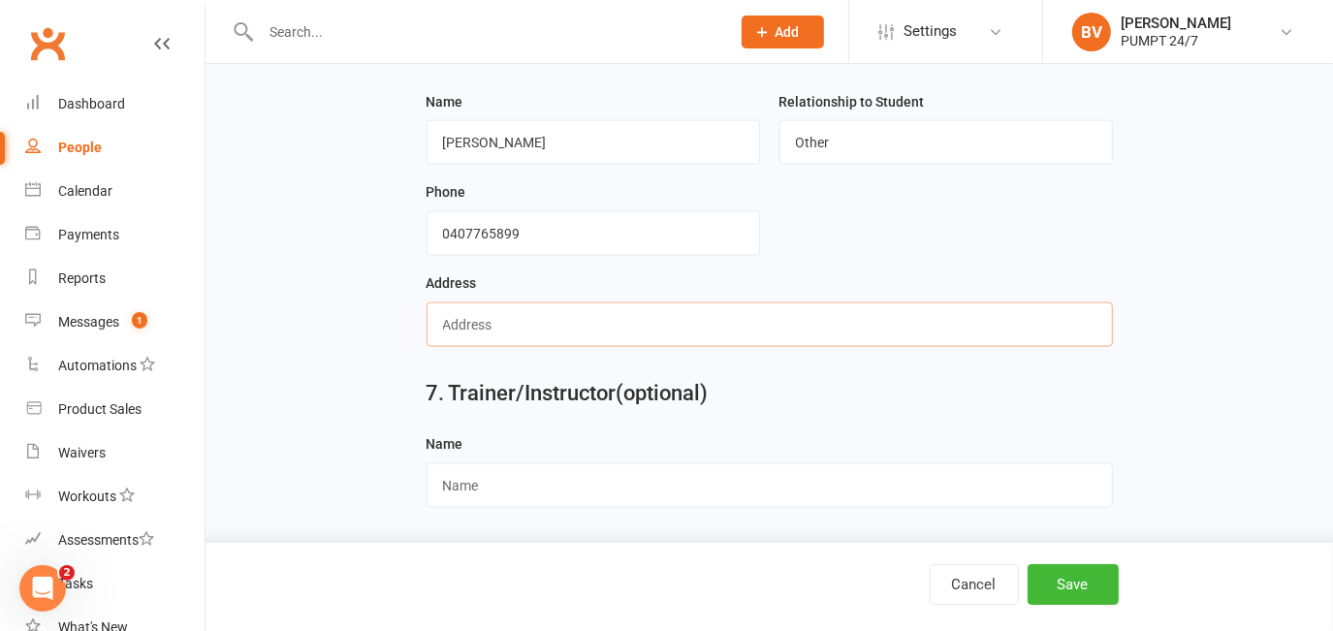
scroll to position [1861, 0]
click at [387, 365] on div "7. Trainer/Instructor (optional) Name" at bounding box center [769, 397] width 1073 height 70
click at [1087, 591] on button "Save" at bounding box center [1072, 584] width 91 height 41
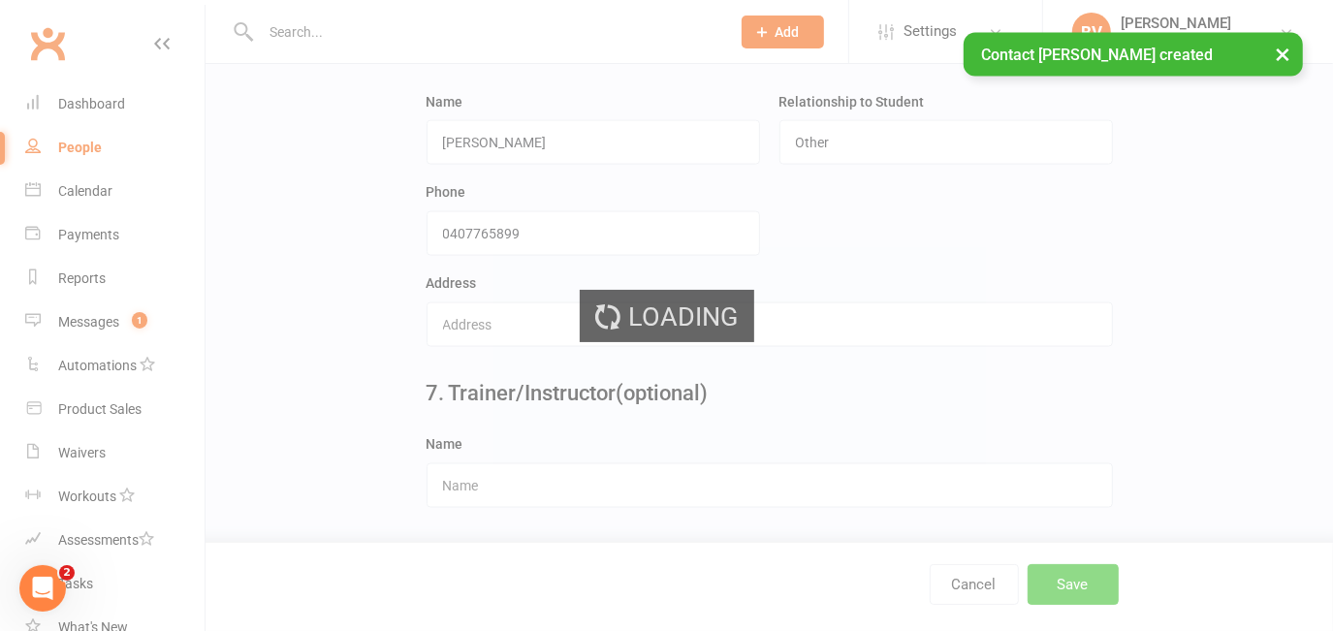
scroll to position [0, 0]
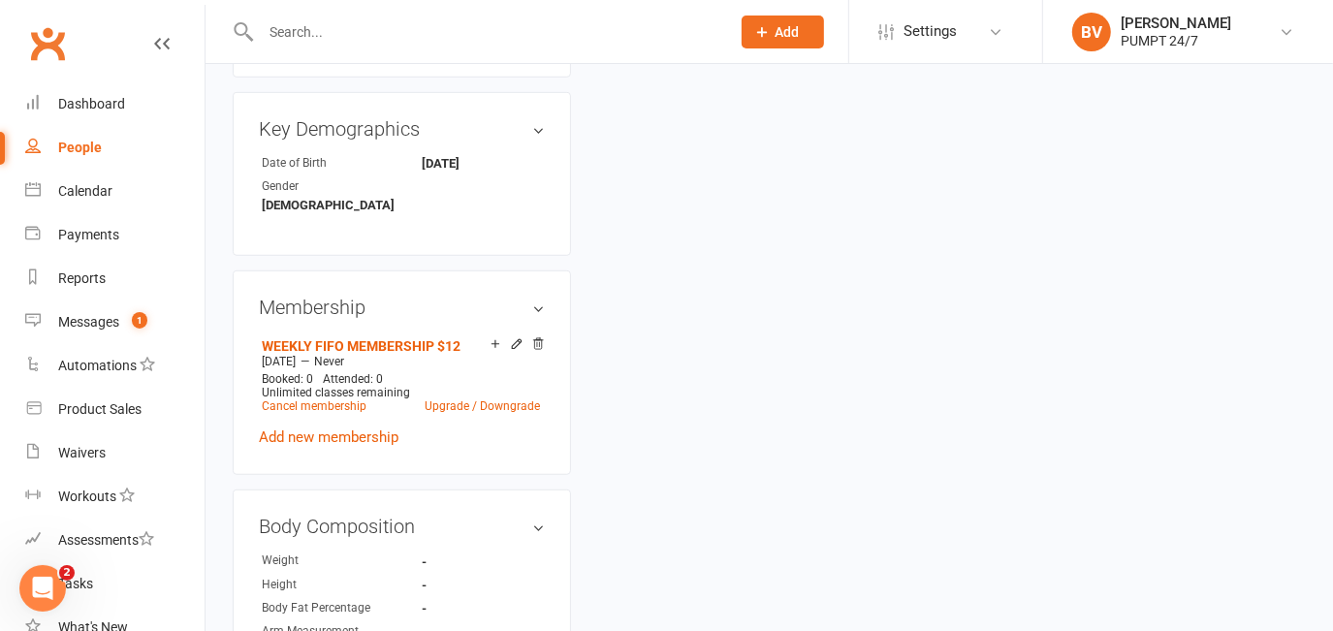
scroll to position [705, 0]
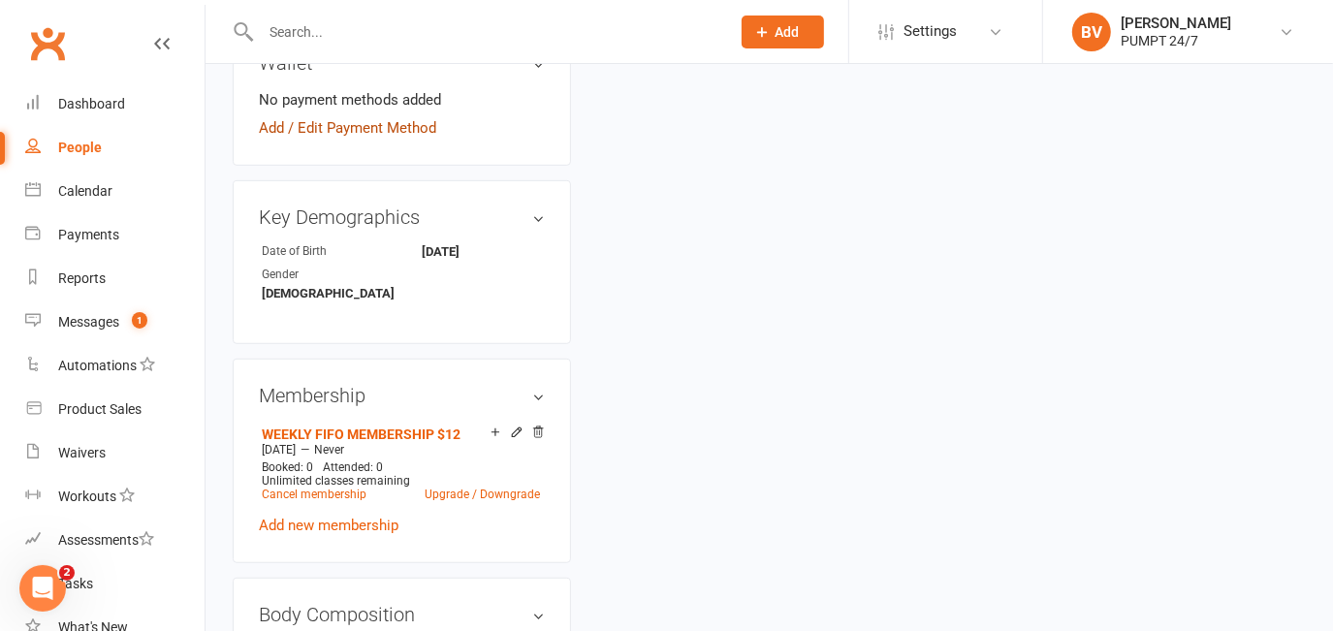
click at [366, 140] on link "Add / Edit Payment Method" at bounding box center [347, 127] width 177 height 23
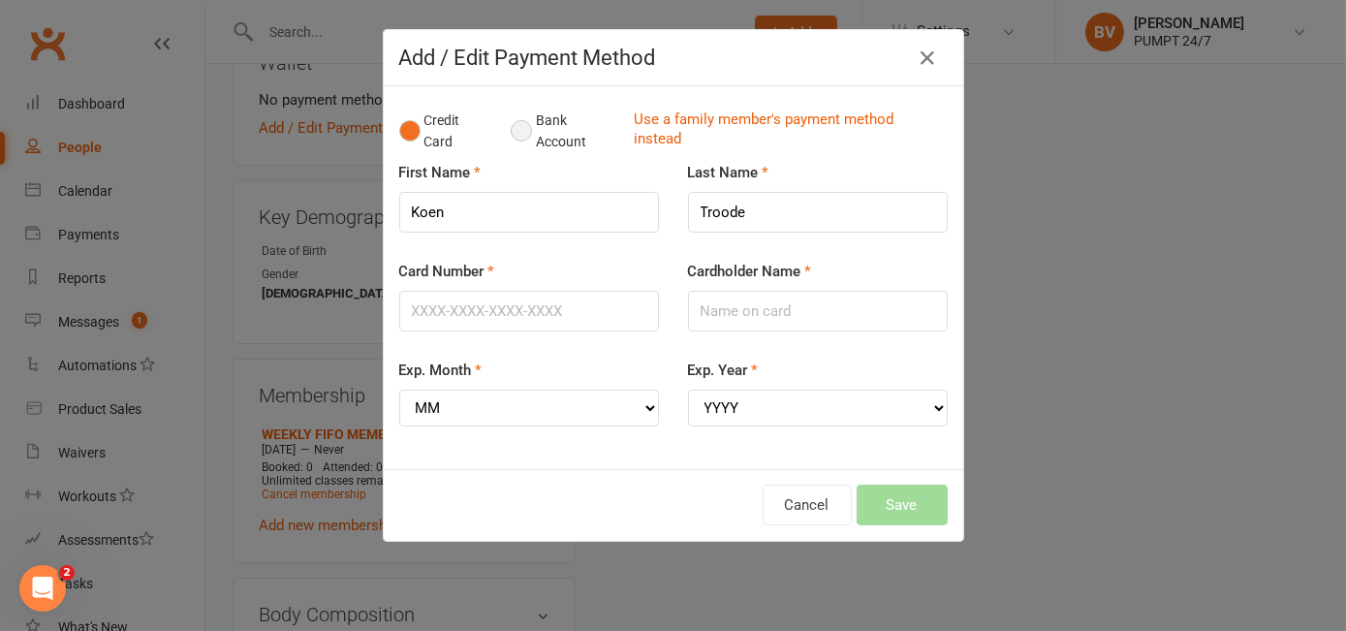
click at [523, 131] on button "Bank Account" at bounding box center [565, 131] width 108 height 59
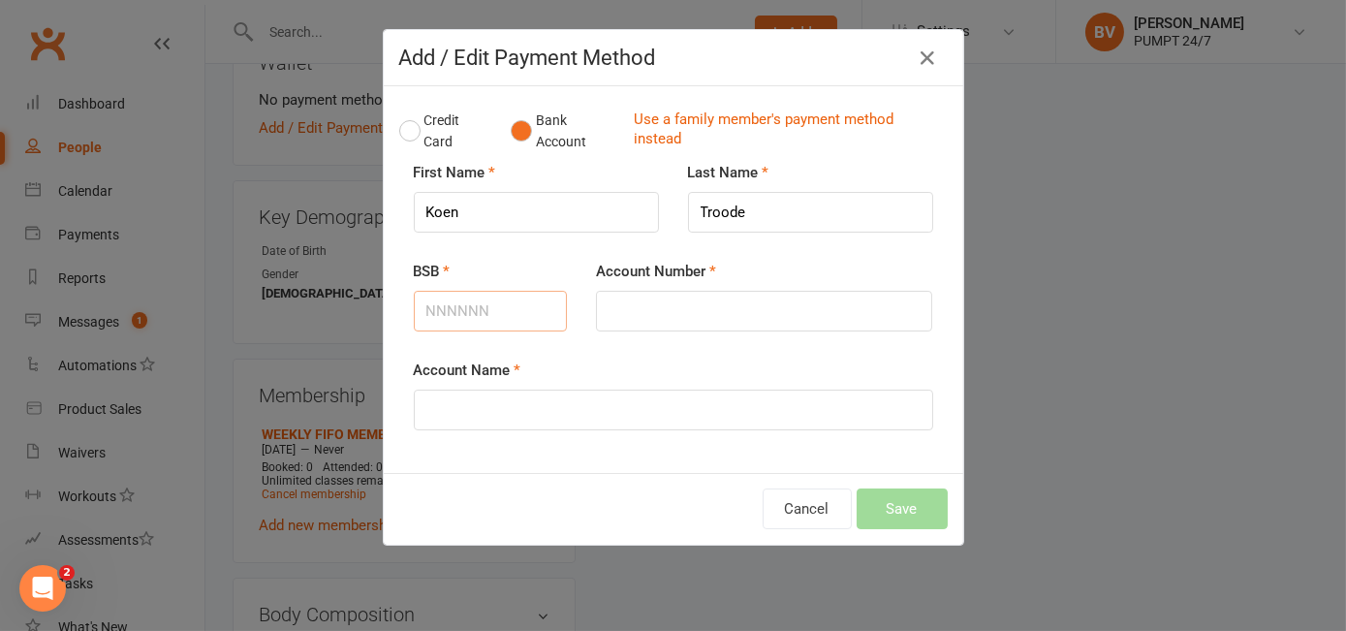
paste input "013711"
type input "013711"
click at [654, 318] on input "Account Number" at bounding box center [764, 311] width 336 height 41
paste input "668487031"
type input "668487031"
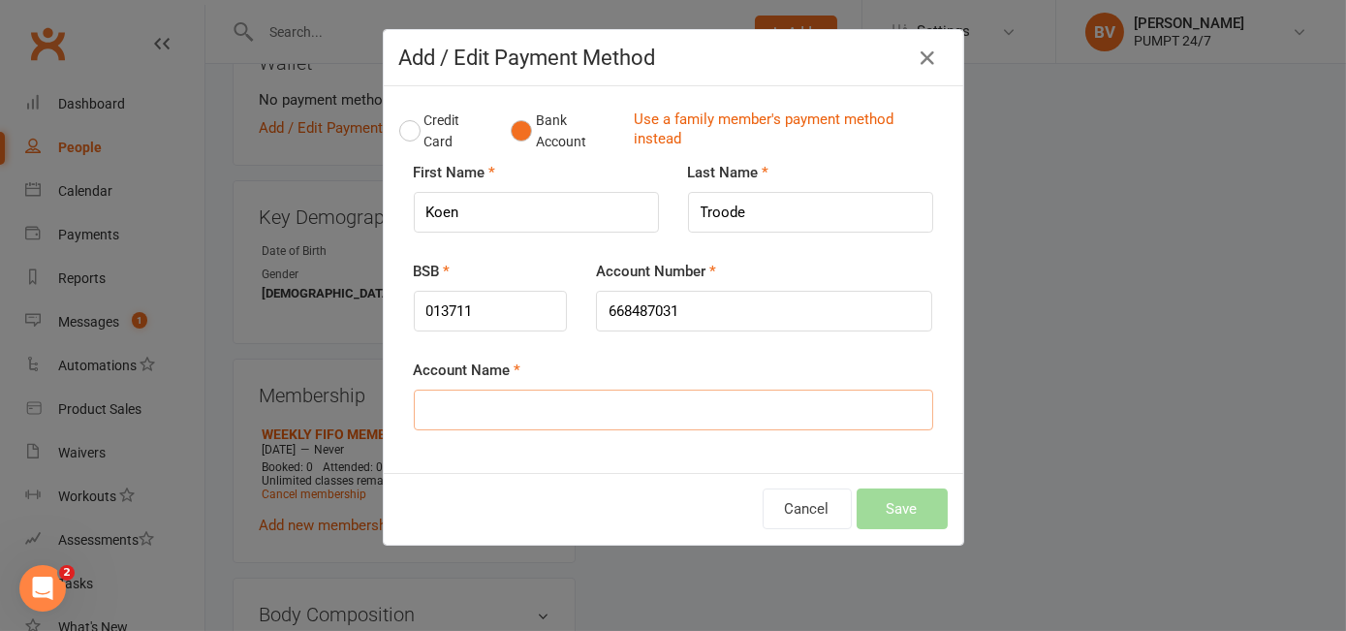
click at [576, 416] on input "Account Name" at bounding box center [673, 410] width 519 height 41
paste input "Koen Troode"
type input "Koen Troode"
click at [889, 514] on button "Save" at bounding box center [902, 508] width 91 height 41
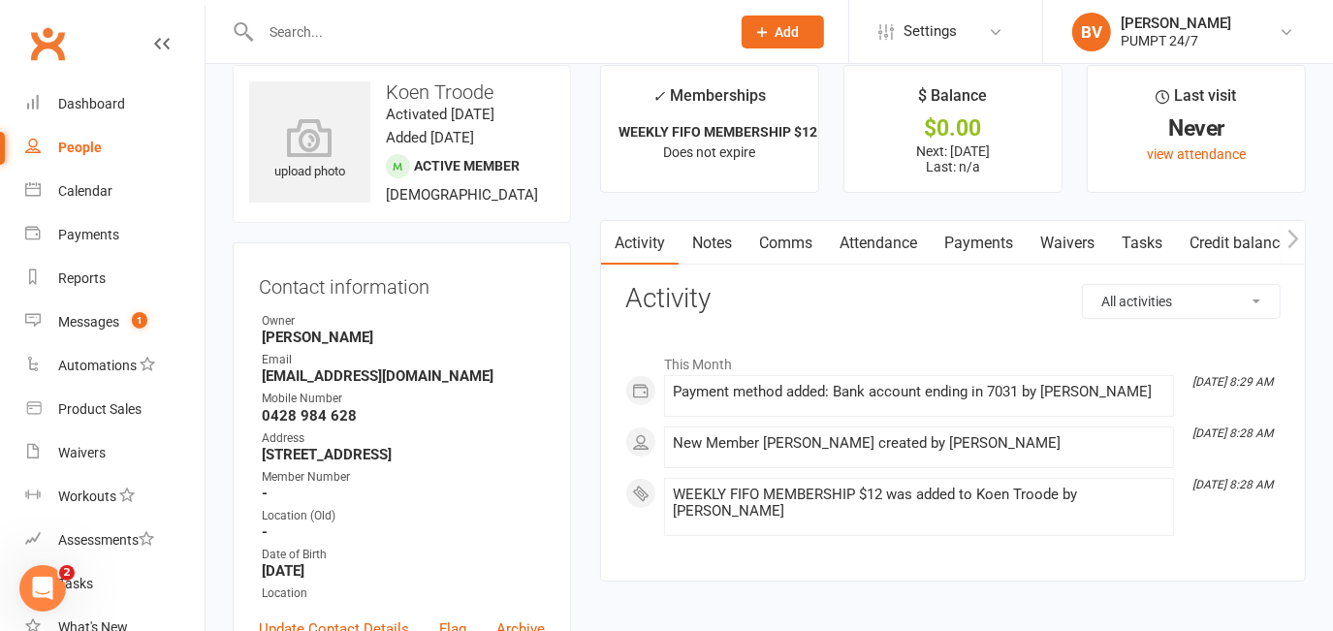
scroll to position [0, 0]
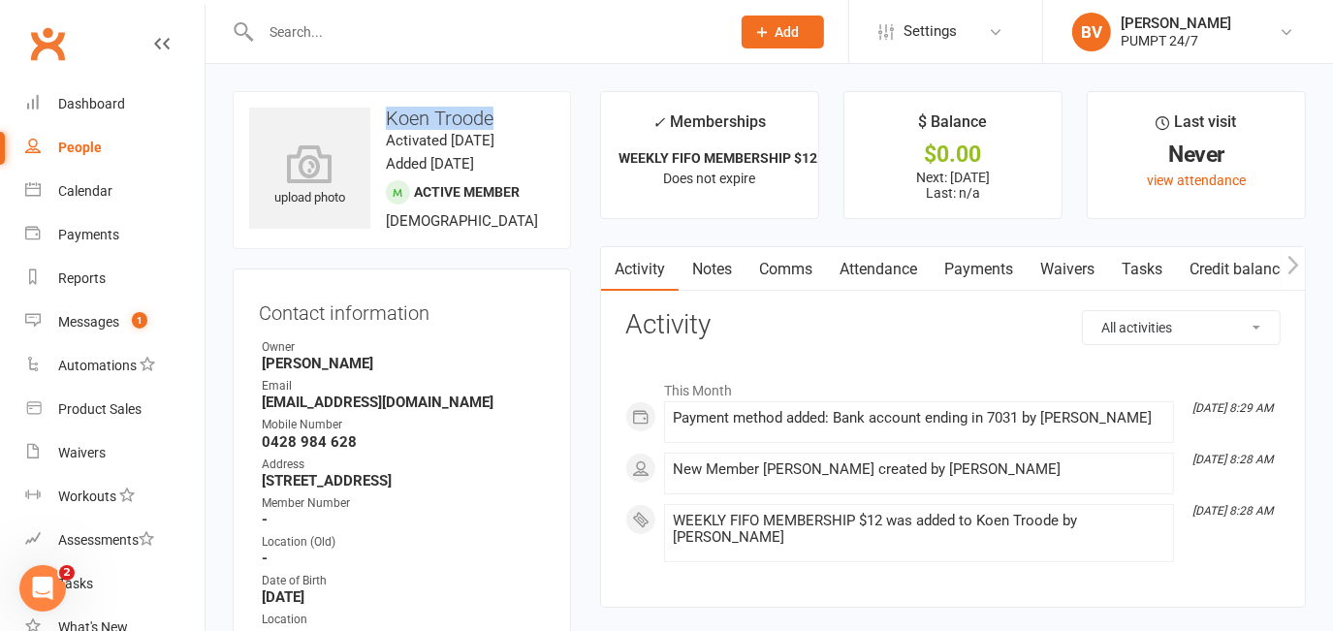
drag, startPoint x: 416, startPoint y: 114, endPoint x: 488, endPoint y: 110, distance: 72.9
click at [488, 110] on h3 "Koen Troode" at bounding box center [401, 118] width 305 height 21
drag, startPoint x: 488, startPoint y: 110, endPoint x: 466, endPoint y: 110, distance: 22.3
copy h3 "Koen Troode"
